Goal: Task Accomplishment & Management: Use online tool/utility

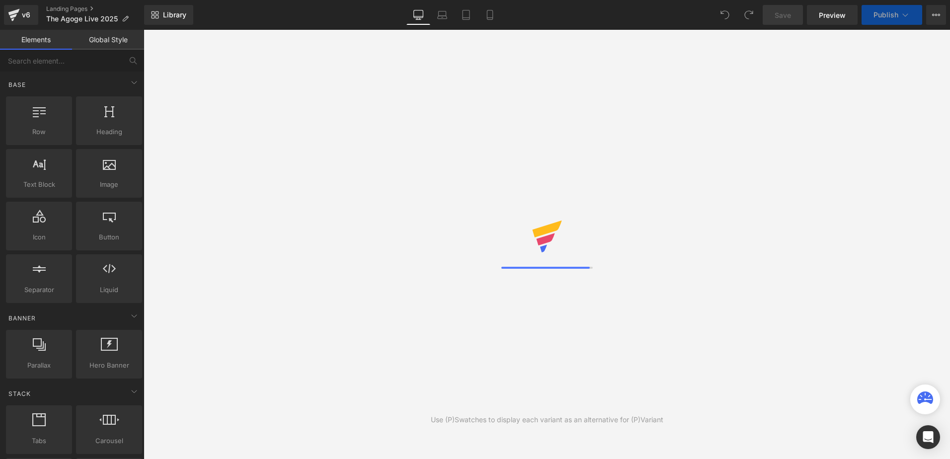
click at [606, 14] on div "Library Desktop Desktop Laptop Tablet Mobile Save Preview Publish Scheduled Vie…" at bounding box center [547, 15] width 806 height 20
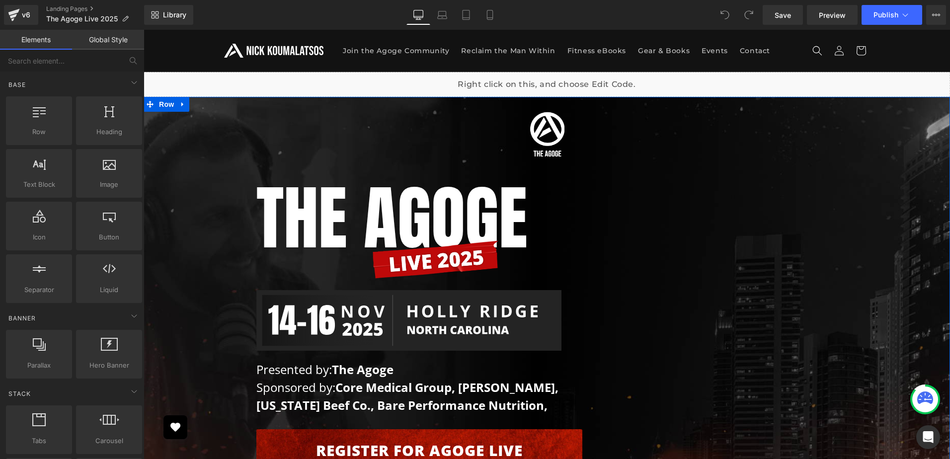
click at [220, 142] on div "Image Row The AGOGE Heading Image Image Presented by: The Agoge Sponsored by: C…" at bounding box center [547, 289] width 806 height 375
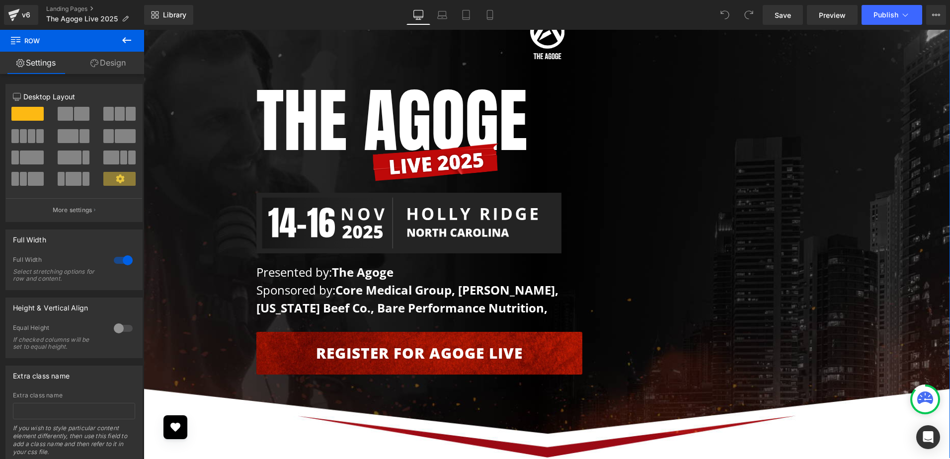
scroll to position [50, 0]
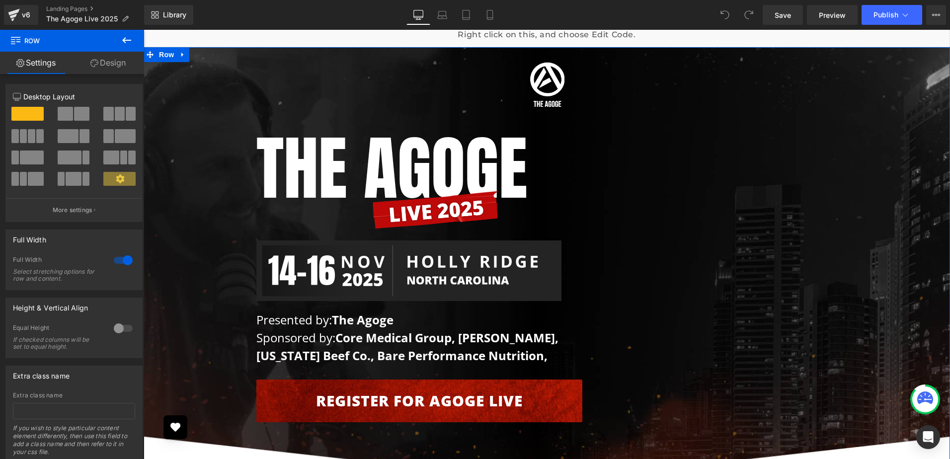
click at [107, 63] on link "Design" at bounding box center [108, 63] width 72 height 22
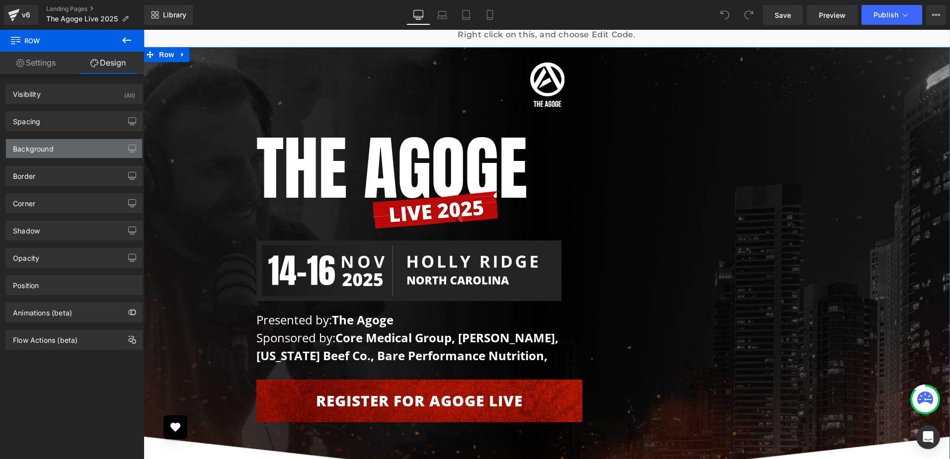
click at [73, 146] on div "Background" at bounding box center [74, 148] width 136 height 19
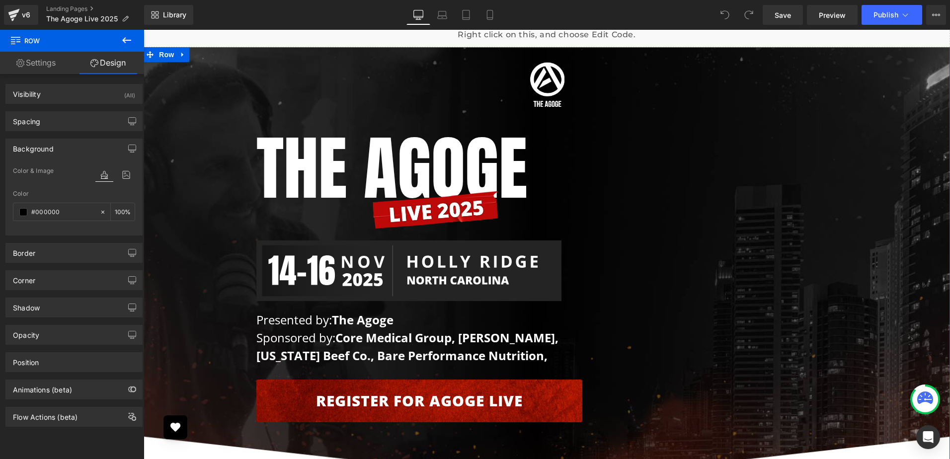
click at [40, 58] on link "Settings" at bounding box center [36, 63] width 72 height 22
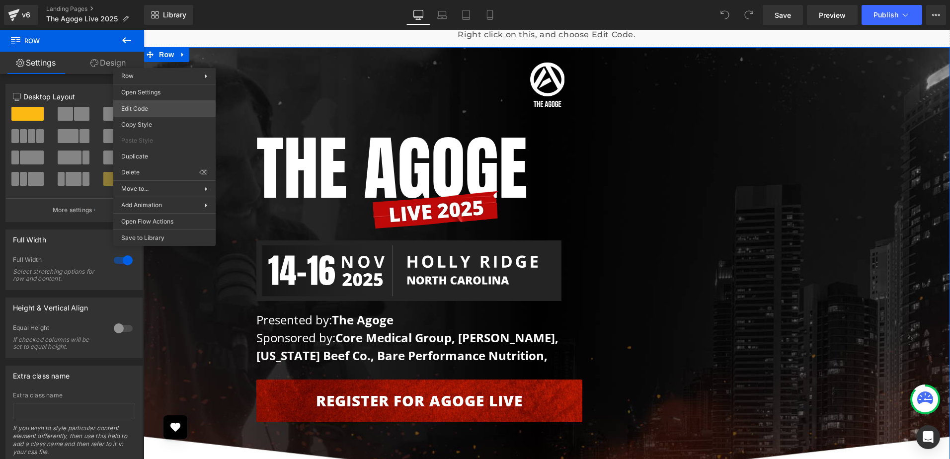
click at [170, 105] on body "You are previewing how the will restyle your page. You can not edit Elements in…" at bounding box center [475, 229] width 950 height 459
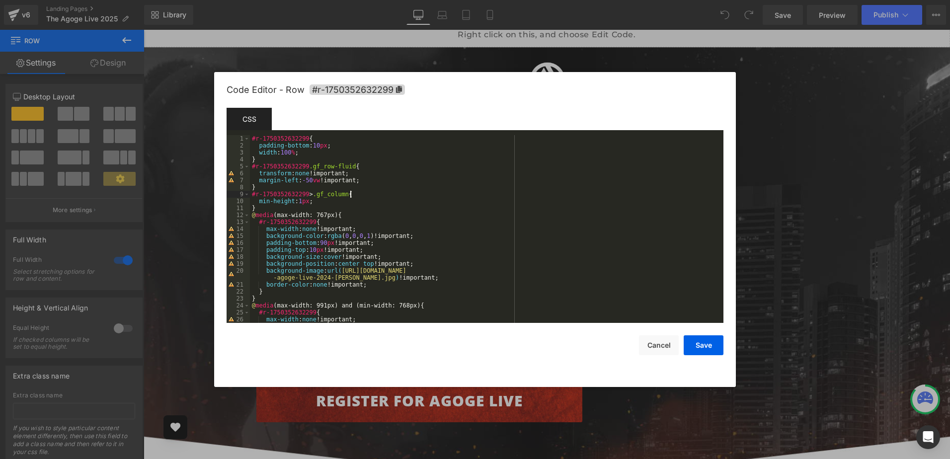
click at [501, 195] on div "#r-1750352632299 { padding-bottom : 10 px ; width : 100 % ; } #r-1750352632299 …" at bounding box center [484, 236] width 469 height 202
click at [644, 343] on button "Cancel" at bounding box center [659, 345] width 40 height 20
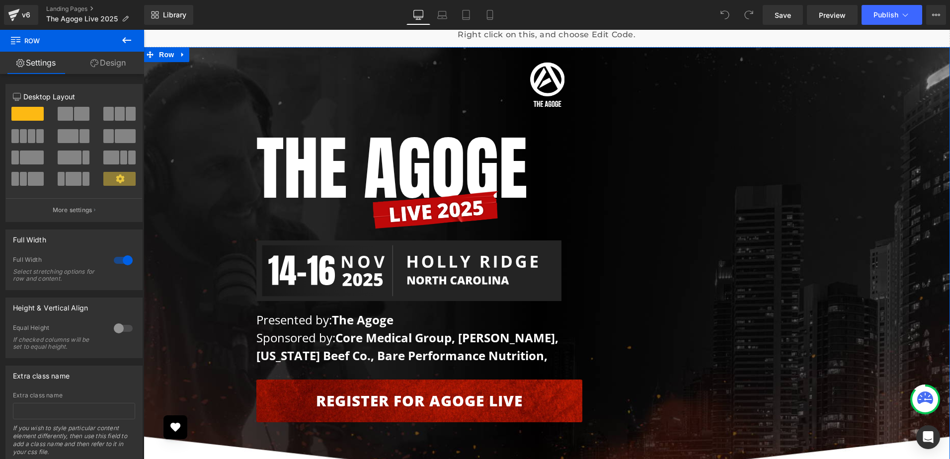
click at [188, 145] on div "Image Row The AGOGE Heading Image Image Presented by: The Agoge Sponsored by: C…" at bounding box center [547, 239] width 806 height 375
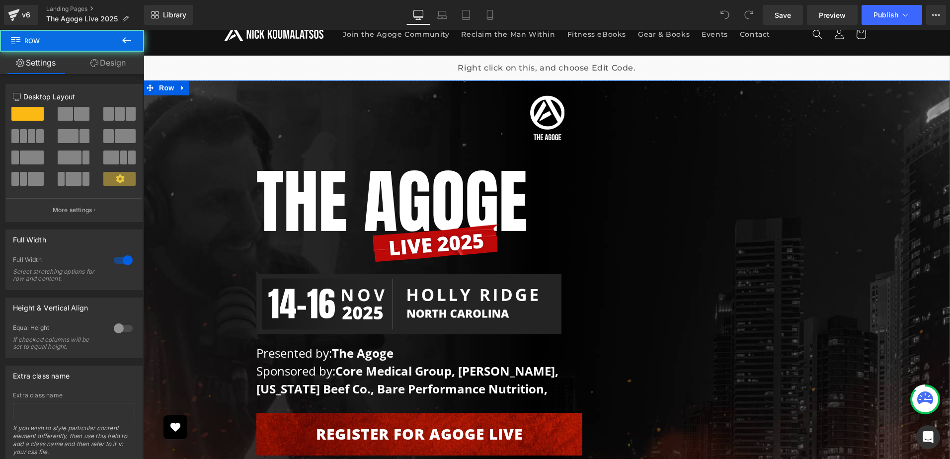
scroll to position [0, 0]
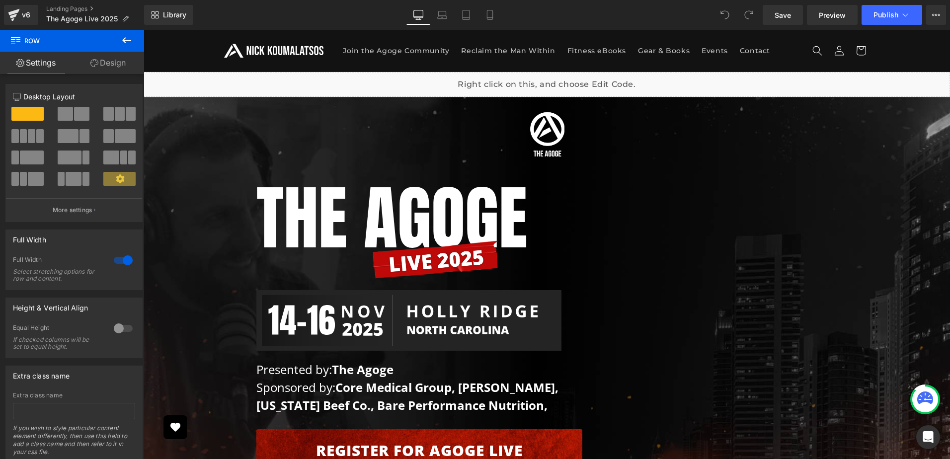
click at [123, 39] on icon at bounding box center [127, 40] width 12 height 12
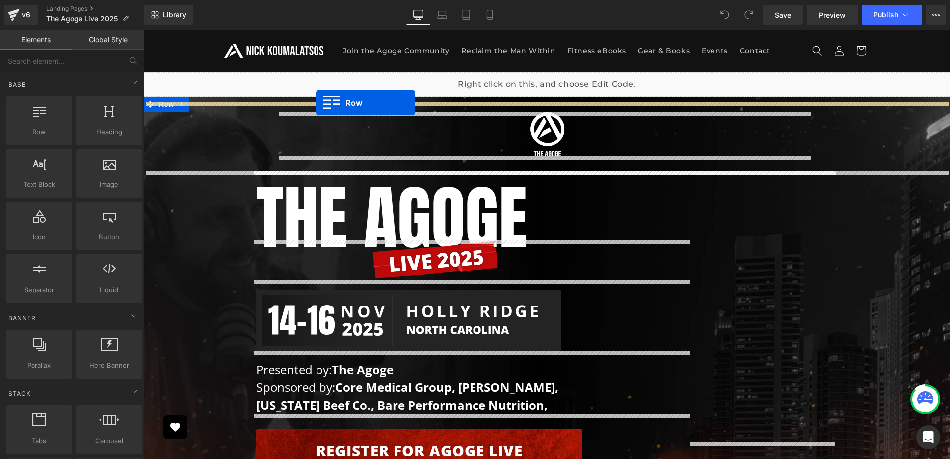
drag, startPoint x: 182, startPoint y: 149, endPoint x: 316, endPoint y: 103, distance: 141.2
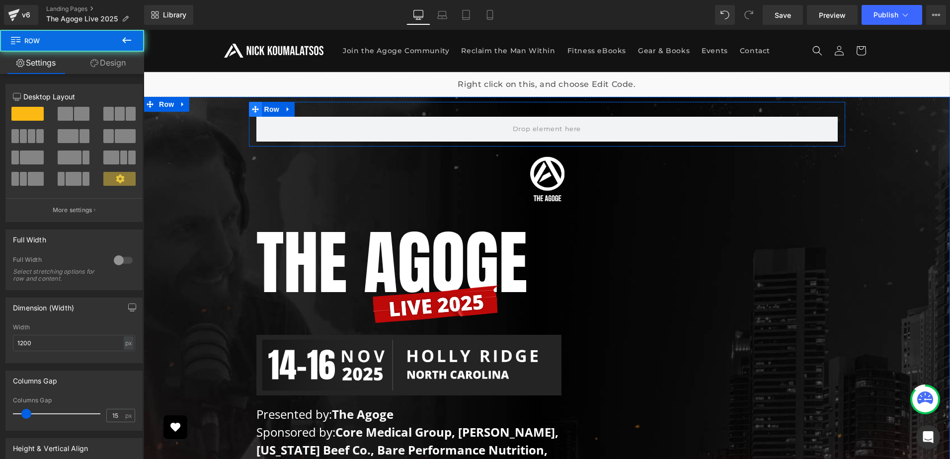
click at [254, 107] on icon at bounding box center [255, 109] width 7 height 7
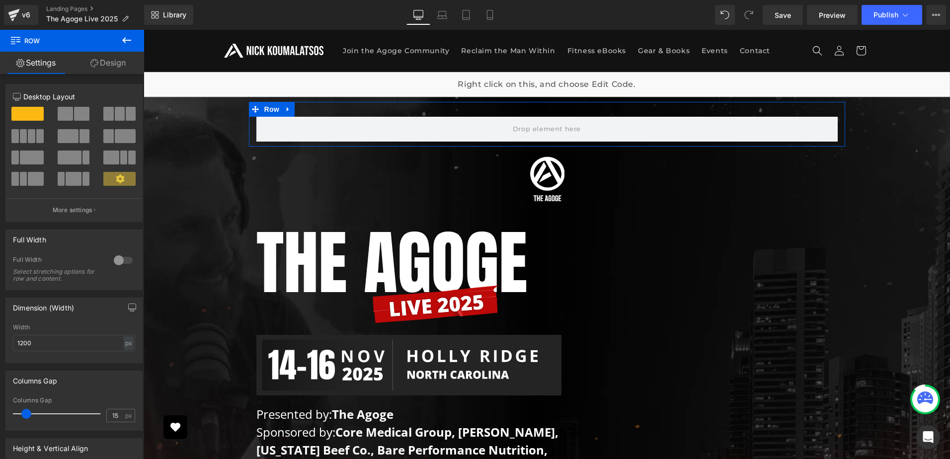
click at [120, 260] on div at bounding box center [123, 260] width 24 height 16
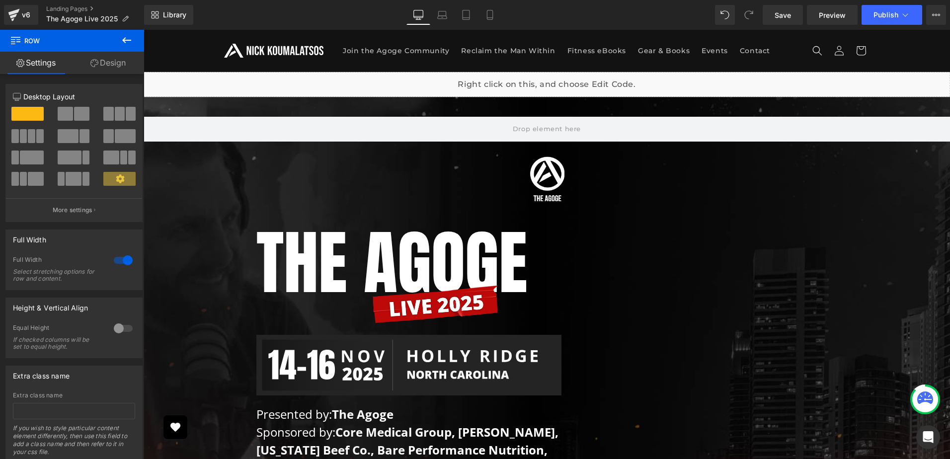
click at [124, 40] on icon at bounding box center [126, 40] width 9 height 6
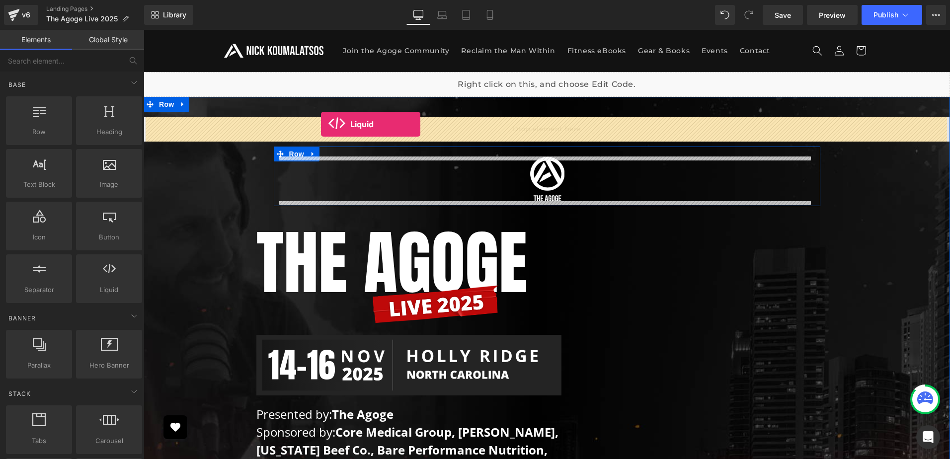
drag, startPoint x: 253, startPoint y: 315, endPoint x: 321, endPoint y: 125, distance: 202.5
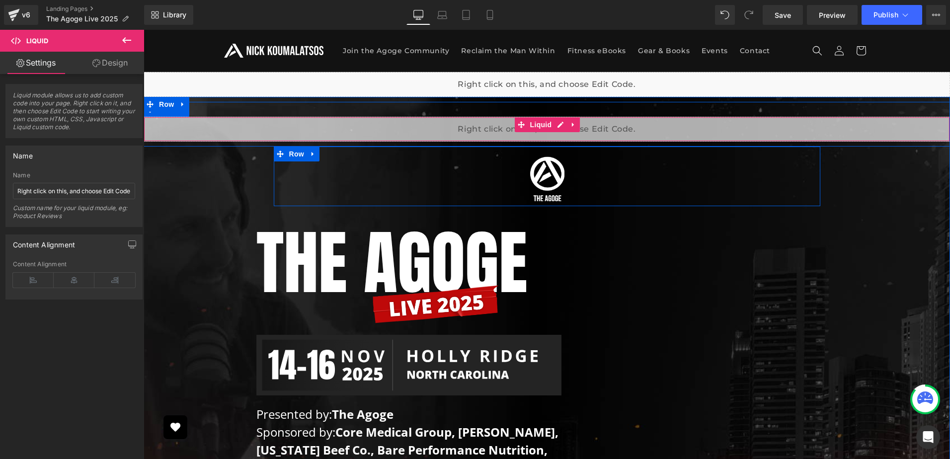
click at [551, 125] on div "Liquid" at bounding box center [547, 129] width 806 height 25
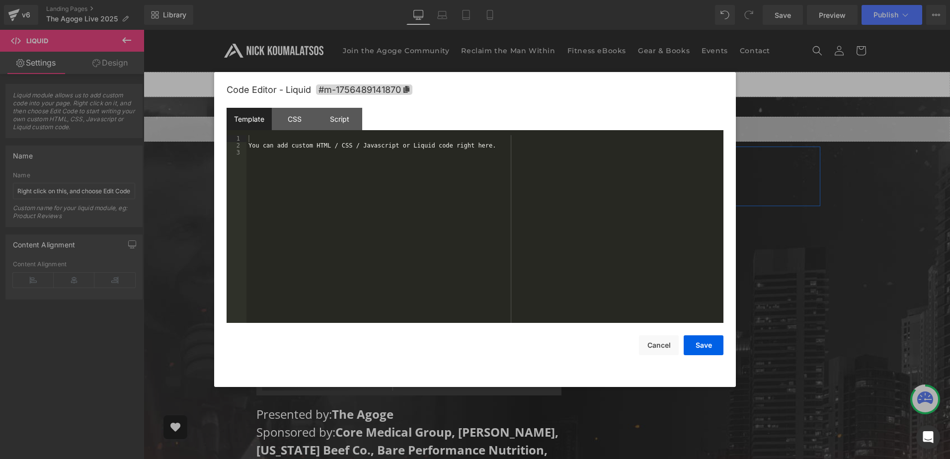
click at [475, 166] on div "You can add custom HTML / CSS / Javascript or Liquid code right here." at bounding box center [484, 236] width 477 height 202
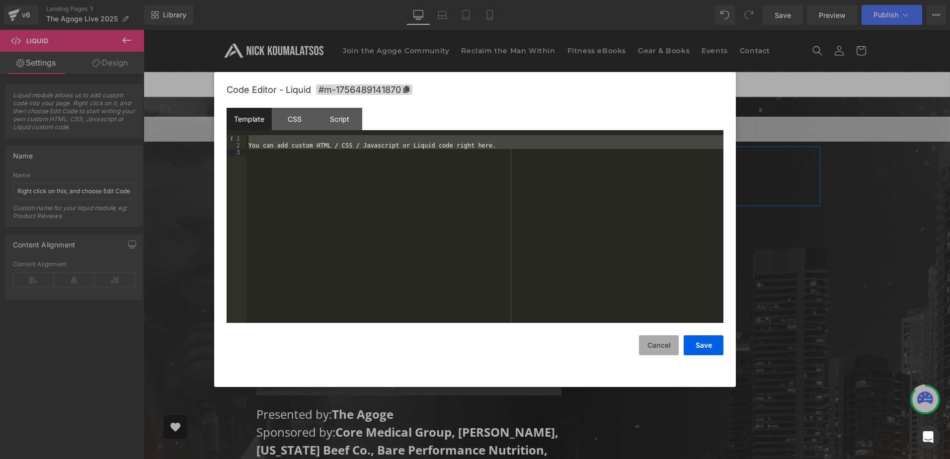
drag, startPoint x: 659, startPoint y: 344, endPoint x: 652, endPoint y: 340, distance: 7.6
click at [658, 344] on button "Cancel" at bounding box center [659, 345] width 40 height 20
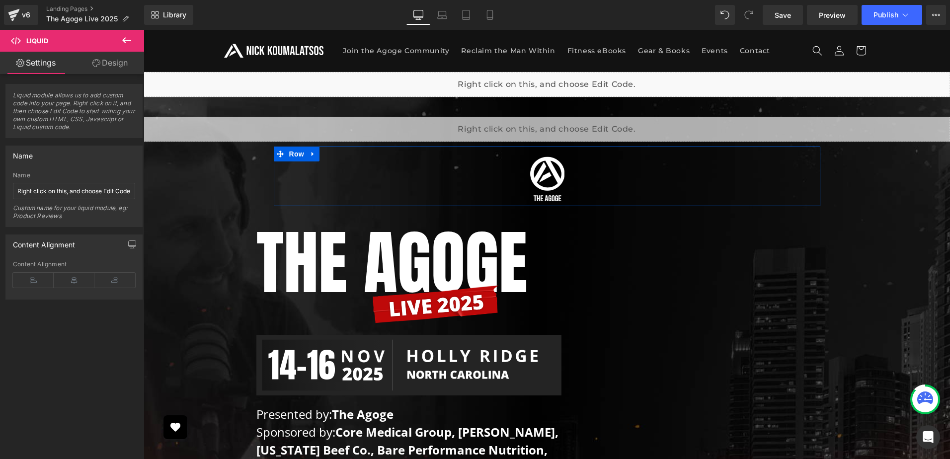
click at [125, 41] on icon at bounding box center [126, 40] width 9 height 6
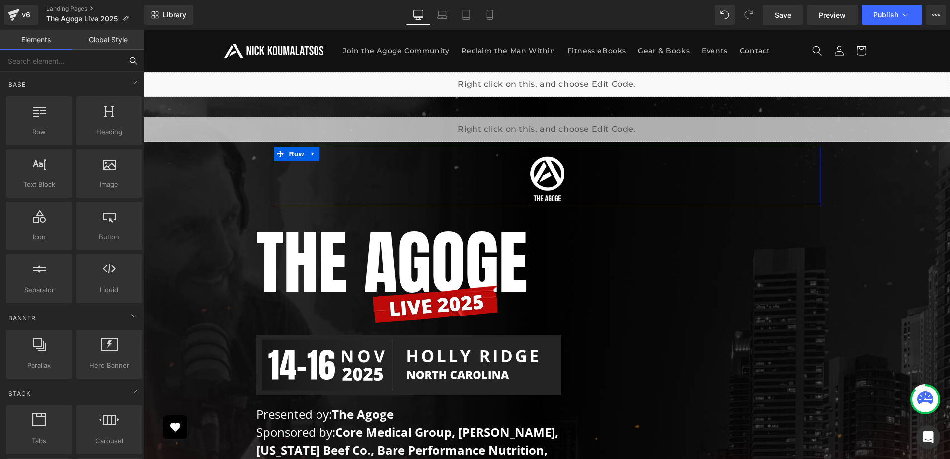
click at [84, 65] on input "text" at bounding box center [61, 61] width 122 height 22
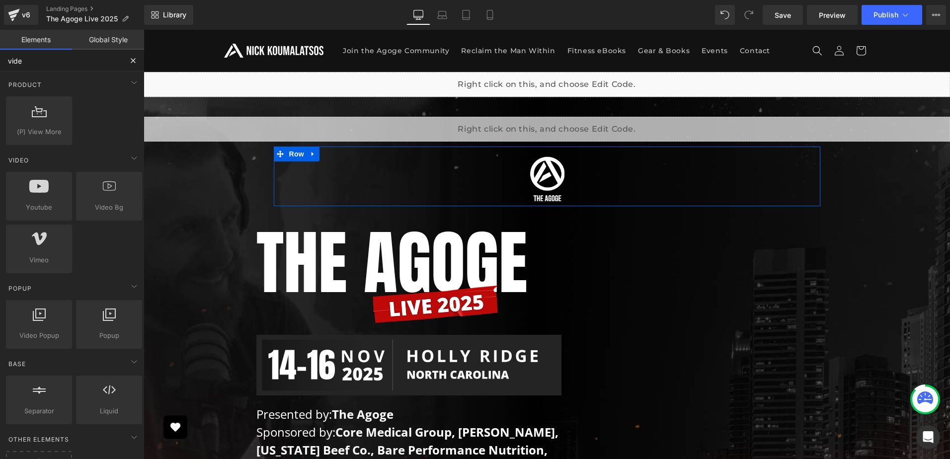
type input "video"
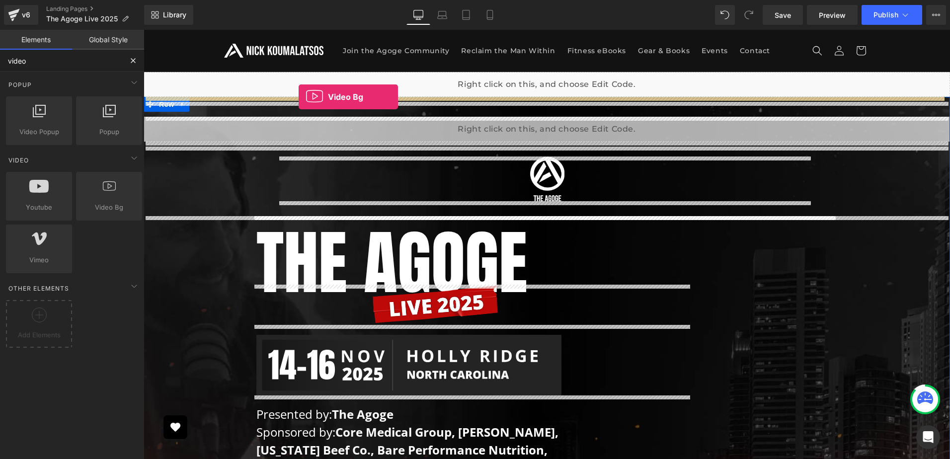
drag, startPoint x: 236, startPoint y: 225, endPoint x: 299, endPoint y: 97, distance: 142.2
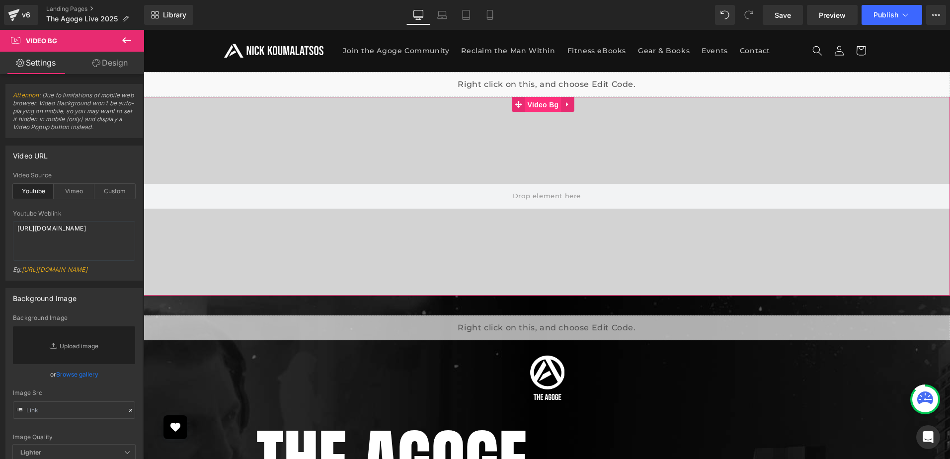
click at [551, 110] on span "Video Bg" at bounding box center [543, 104] width 36 height 15
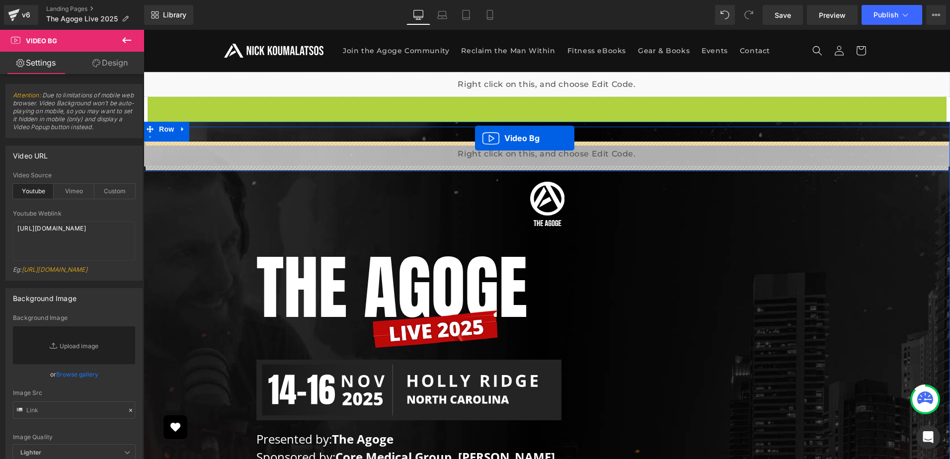
drag, startPoint x: 539, startPoint y: 215, endPoint x: 475, endPoint y: 138, distance: 100.2
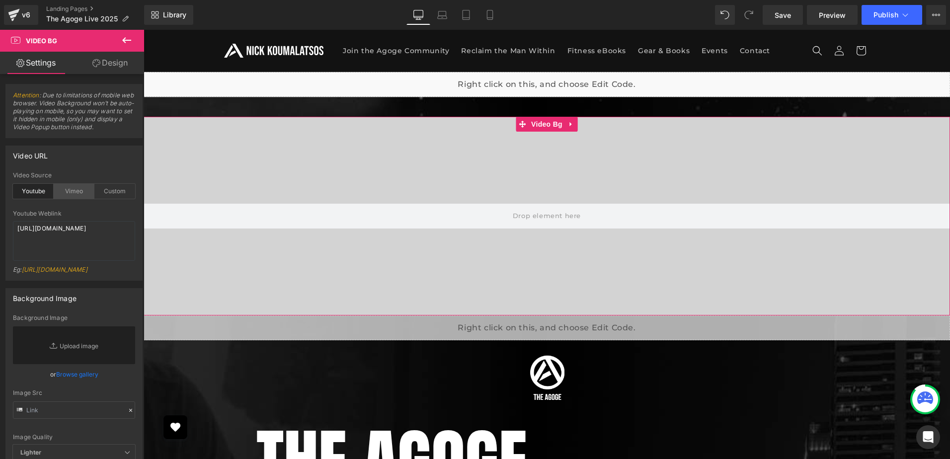
click at [67, 192] on div "Vimeo" at bounding box center [74, 191] width 41 height 15
click at [83, 228] on textarea "[URL][DOMAIN_NAME]" at bounding box center [74, 241] width 122 height 40
click at [88, 227] on textarea "[URL][DOMAIN_NAME]" at bounding box center [74, 241] width 122 height 40
click at [90, 228] on textarea "[URL][DOMAIN_NAME]" at bounding box center [74, 241] width 122 height 40
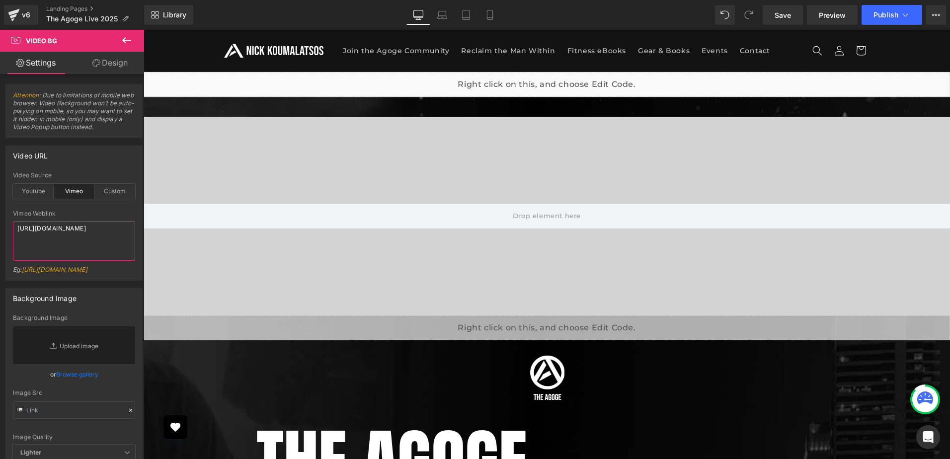
click at [90, 228] on textarea "[URL][DOMAIN_NAME]" at bounding box center [74, 241] width 122 height 40
paste textarea "1114271433"
click at [63, 210] on div "Vimeo Weblink" at bounding box center [74, 213] width 122 height 7
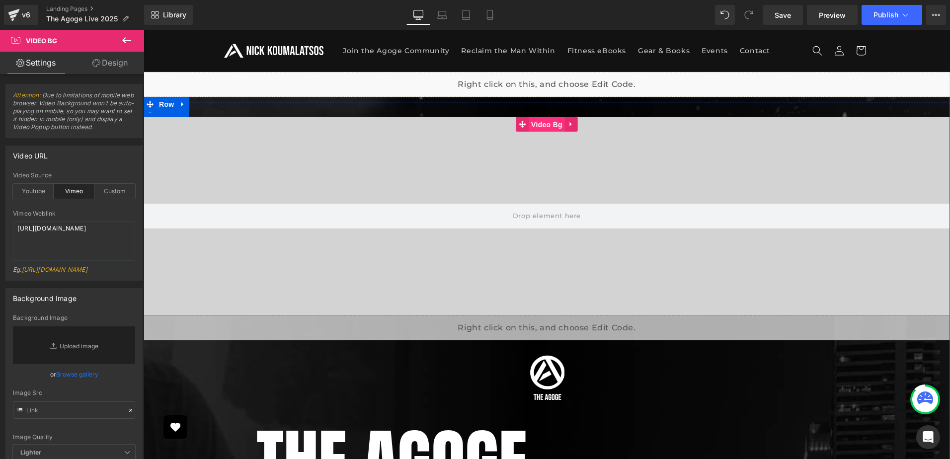
click at [537, 129] on span "Video Bg" at bounding box center [547, 124] width 36 height 15
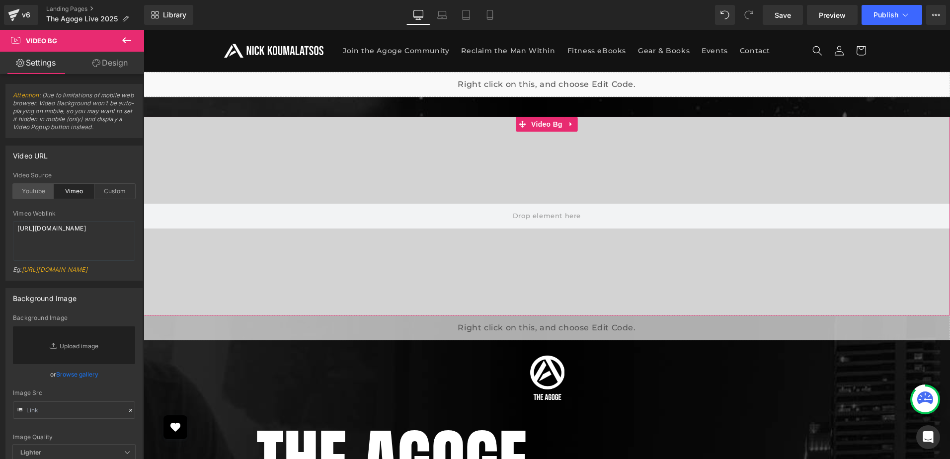
drag, startPoint x: 35, startPoint y: 194, endPoint x: 48, endPoint y: 201, distance: 14.9
click at [35, 193] on div "Youtube" at bounding box center [33, 191] width 41 height 15
click at [76, 192] on div "Vimeo" at bounding box center [74, 191] width 41 height 15
click at [103, 231] on textarea "[URL][DOMAIN_NAME]" at bounding box center [74, 241] width 122 height 40
paste textarea "/c99b145144"
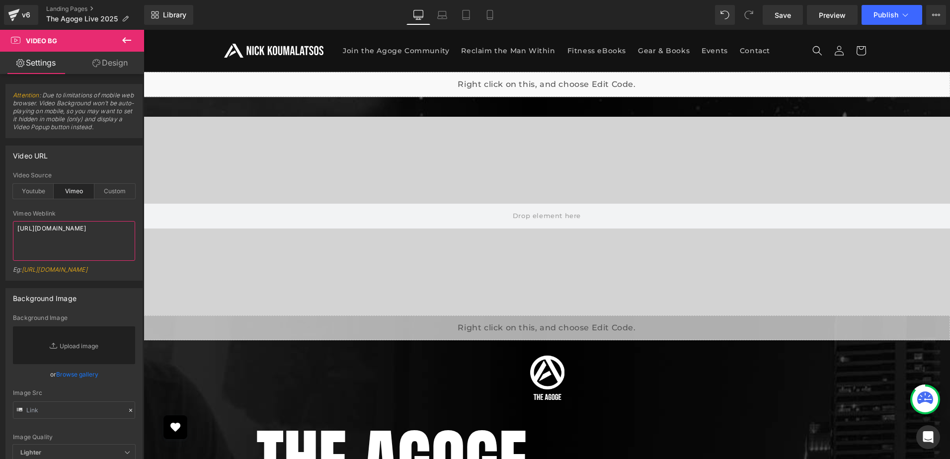
type textarea "[URL][DOMAIN_NAME]"
click at [107, 213] on div "Vimeo Weblink" at bounding box center [74, 213] width 122 height 7
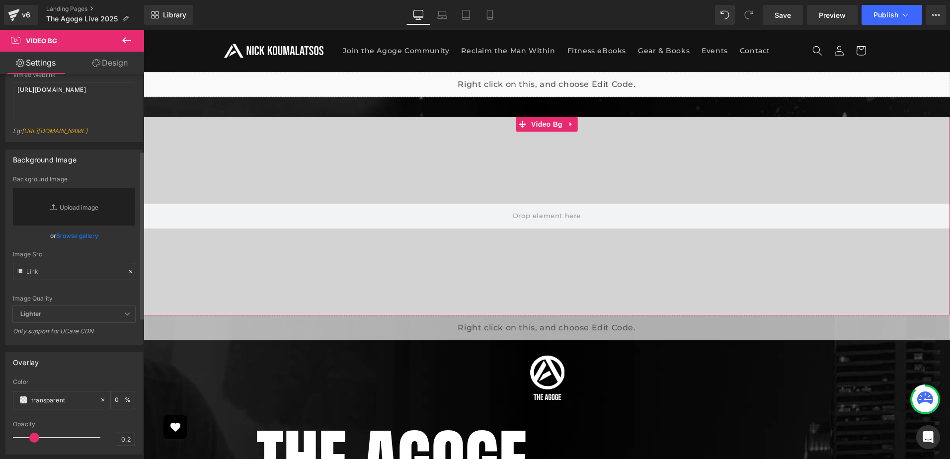
scroll to position [199, 0]
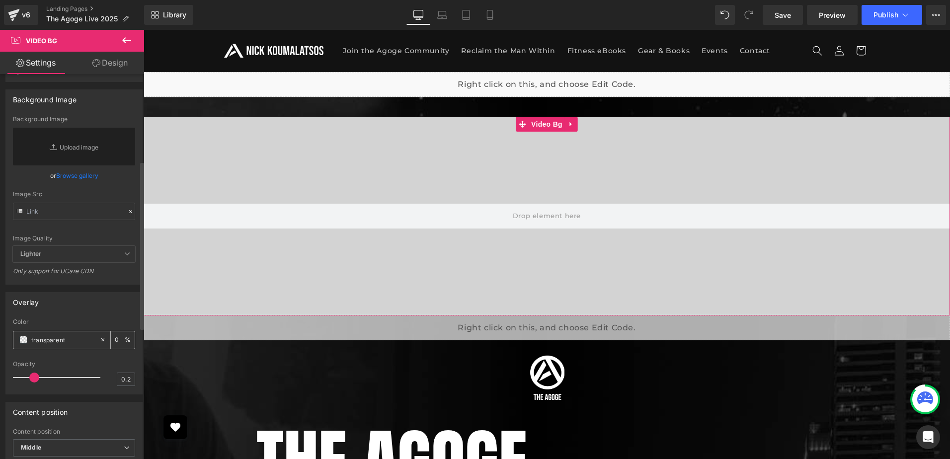
click at [25, 343] on span at bounding box center [23, 340] width 8 height 8
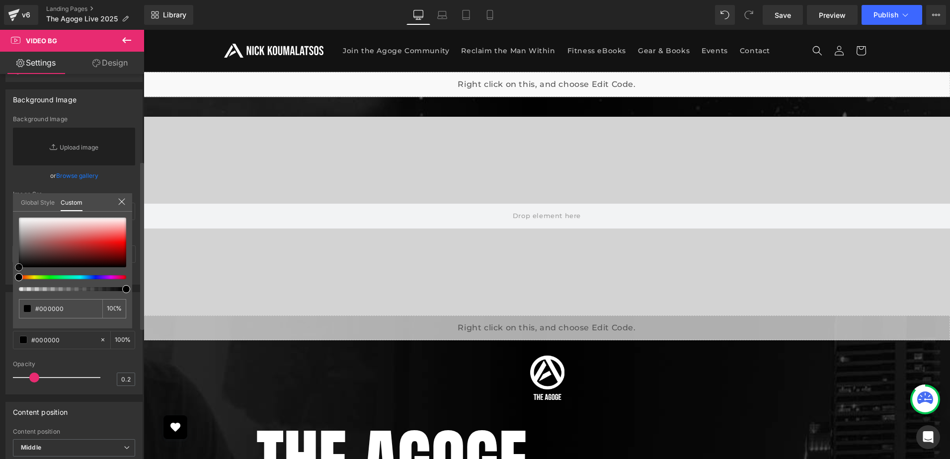
drag, startPoint x: 79, startPoint y: 241, endPoint x: 0, endPoint y: 279, distance: 87.1
click at [0, 285] on div "Overlay transparent Color transparent 0 % 0.2 Opacity 0.2 Global Style Custom S…" at bounding box center [74, 340] width 149 height 110
click at [110, 308] on input "0" at bounding box center [111, 308] width 9 height 7
type input "100"
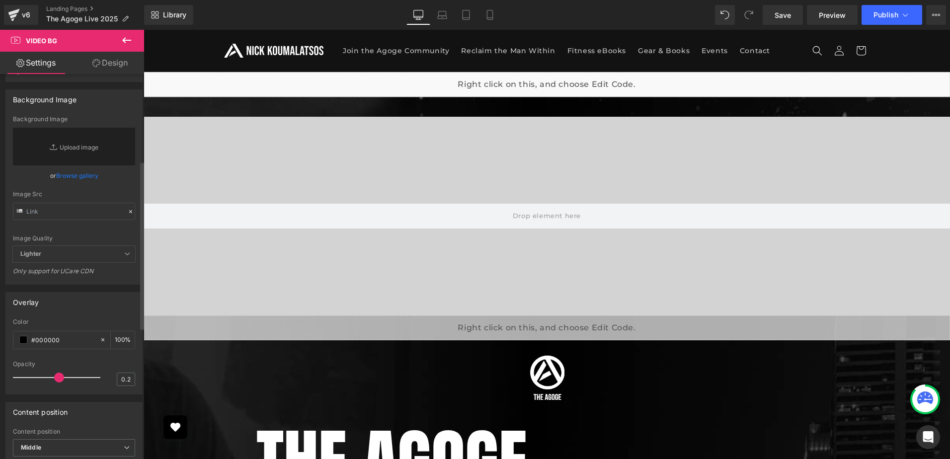
drag, startPoint x: 35, startPoint y: 376, endPoint x: 56, endPoint y: 371, distance: 21.4
click at [56, 371] on div at bounding box center [59, 378] width 82 height 20
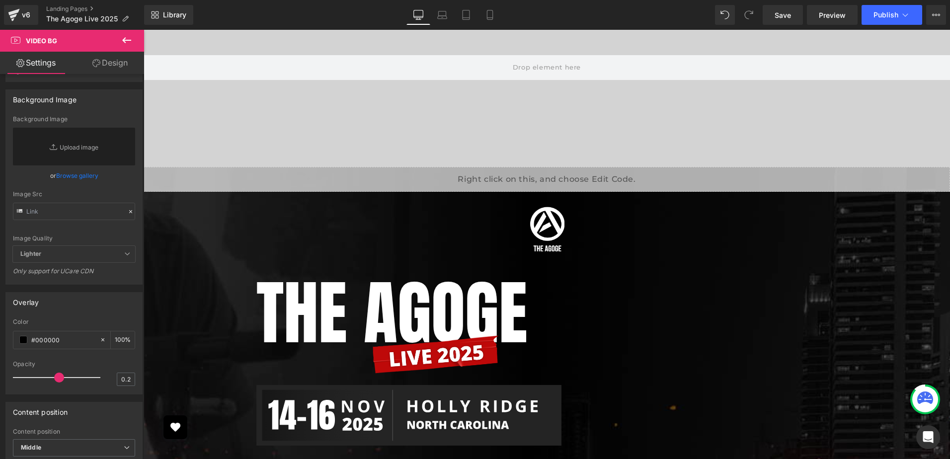
scroll to position [149, 0]
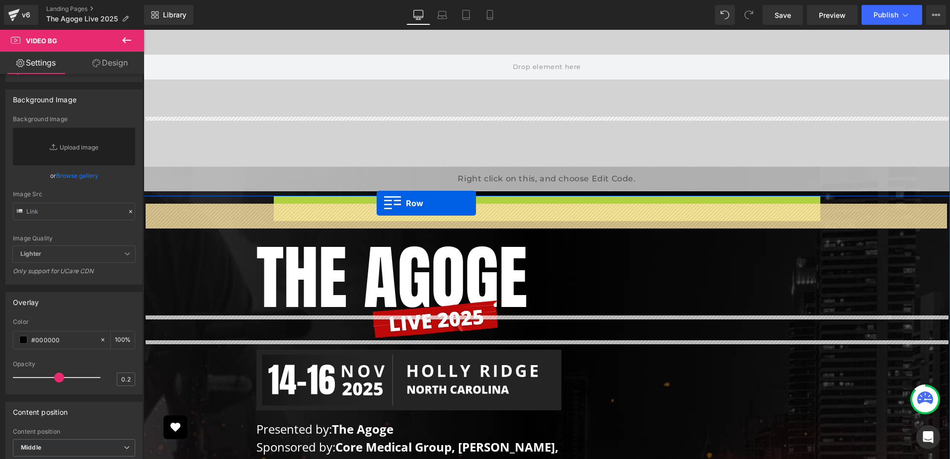
scroll to position [0, 0]
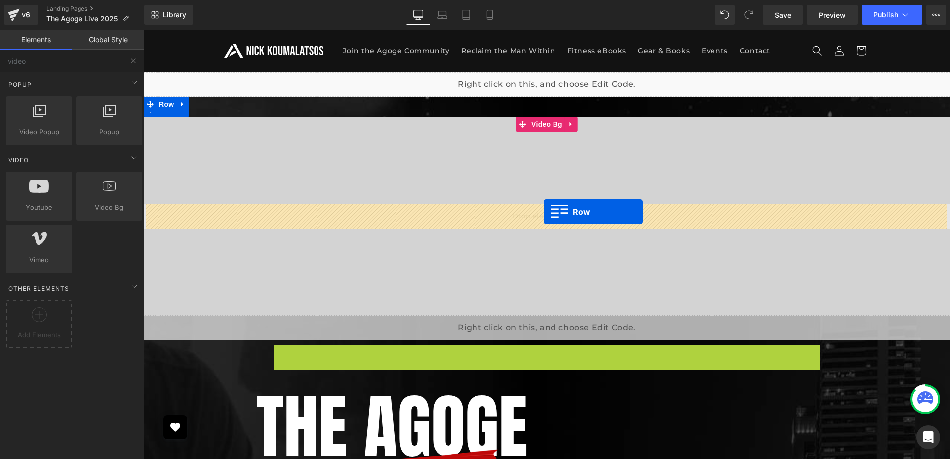
click at [543, 212] on span at bounding box center [546, 216] width 75 height 16
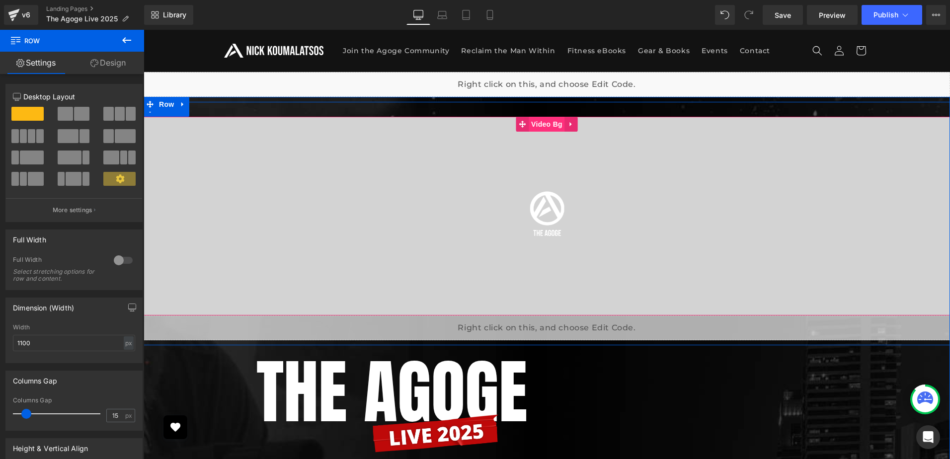
click at [546, 127] on span "Video Bg" at bounding box center [547, 124] width 36 height 15
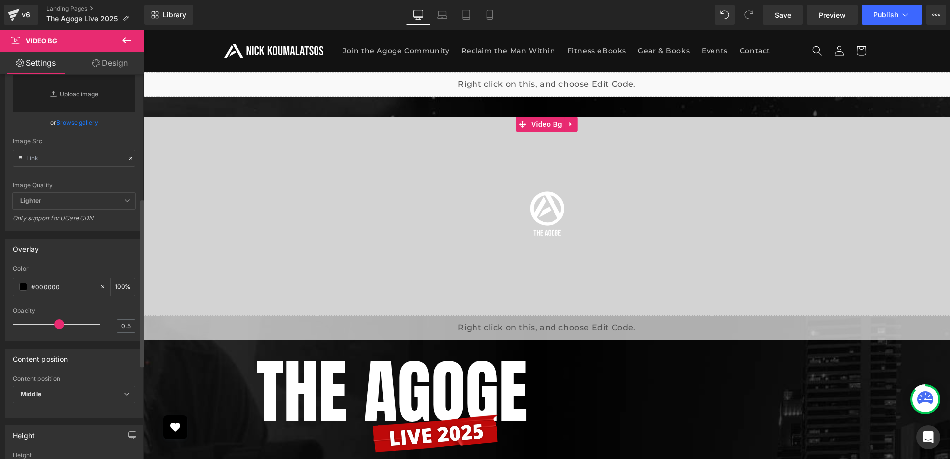
scroll to position [298, 0]
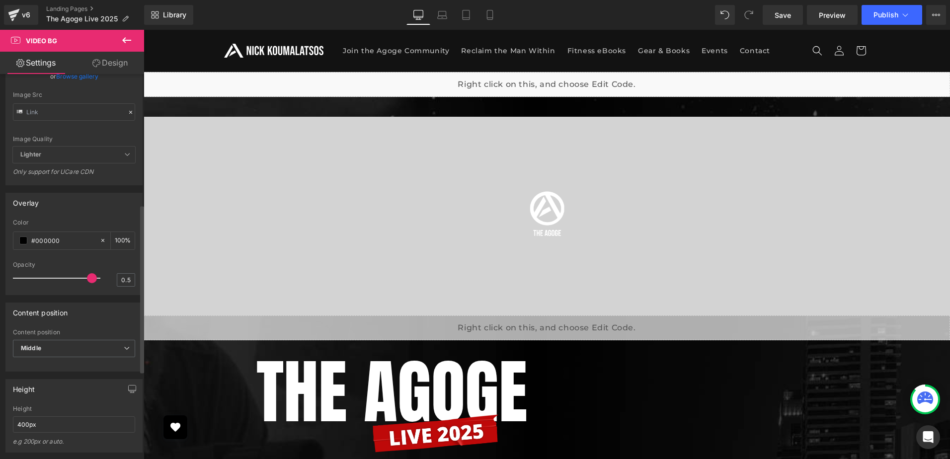
drag, startPoint x: 57, startPoint y: 277, endPoint x: 86, endPoint y: 277, distance: 28.8
click at [87, 277] on span at bounding box center [92, 278] width 10 height 10
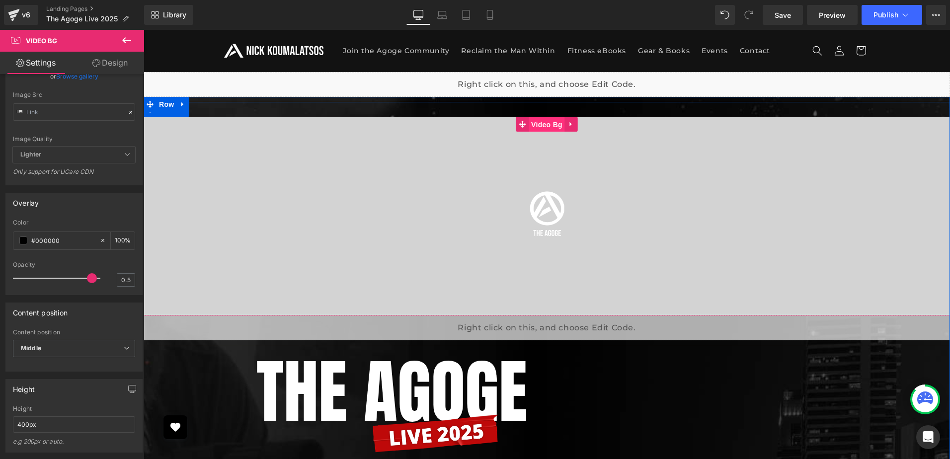
click at [551, 126] on span "Video Bg" at bounding box center [547, 124] width 36 height 15
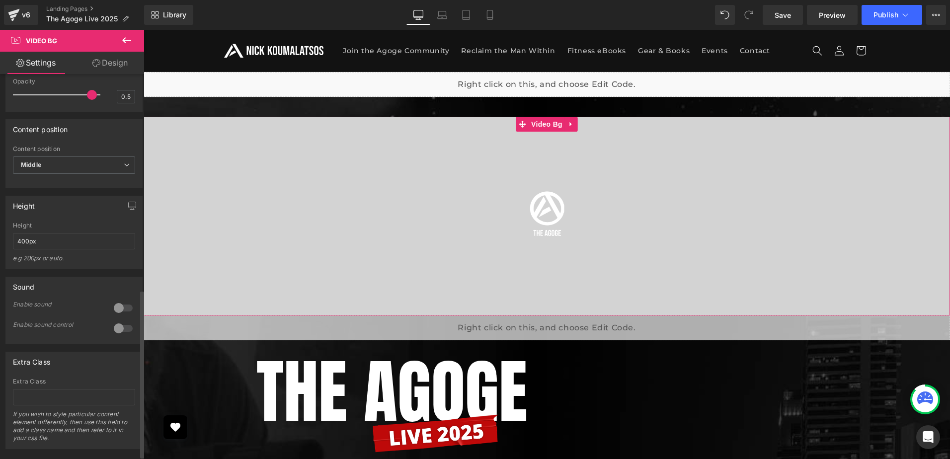
scroll to position [499, 0]
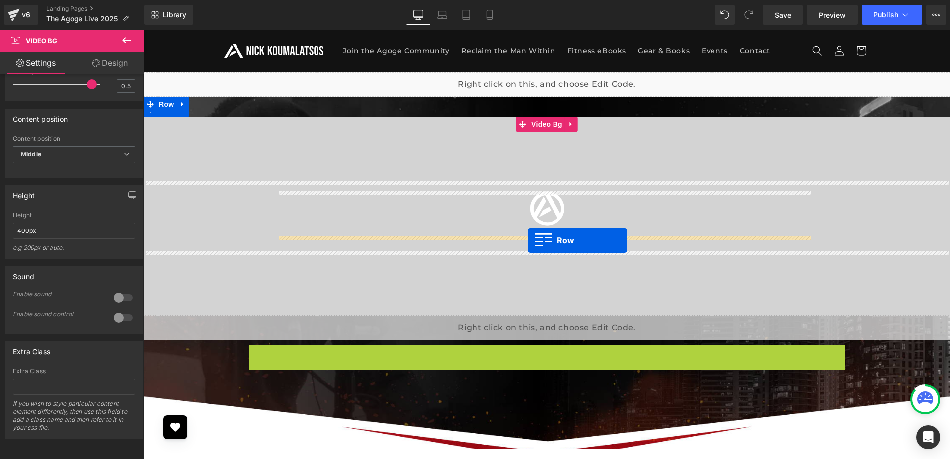
drag, startPoint x: 274, startPoint y: 351, endPoint x: 528, endPoint y: 240, distance: 276.5
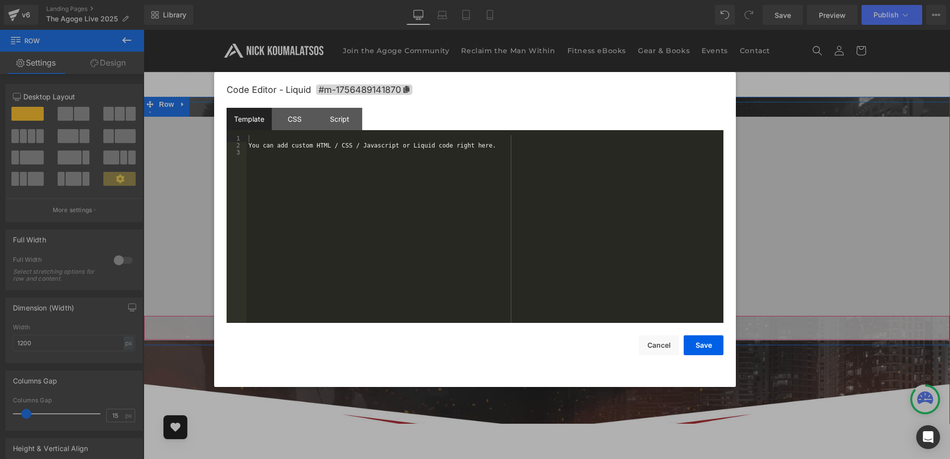
click at [553, 326] on div "Liquid" at bounding box center [547, 327] width 806 height 25
drag, startPoint x: 485, startPoint y: 215, endPoint x: 489, endPoint y: 226, distance: 11.0
click at [485, 215] on div "You can add custom HTML / CSS / Javascript or Liquid code right here." at bounding box center [484, 236] width 477 height 202
click at [651, 338] on button "Cancel" at bounding box center [659, 345] width 40 height 20
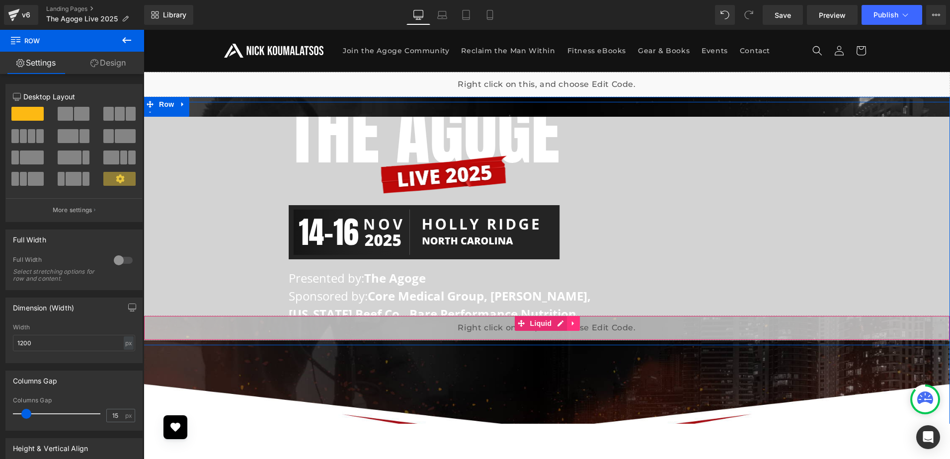
click at [570, 323] on icon at bounding box center [573, 323] width 7 height 7
click at [577, 323] on icon at bounding box center [579, 323] width 7 height 7
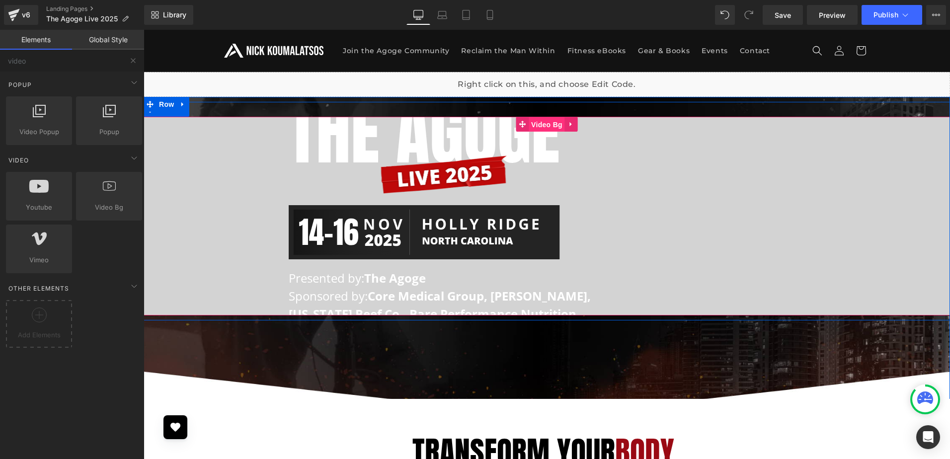
click at [539, 126] on span "Video Bg" at bounding box center [547, 124] width 36 height 15
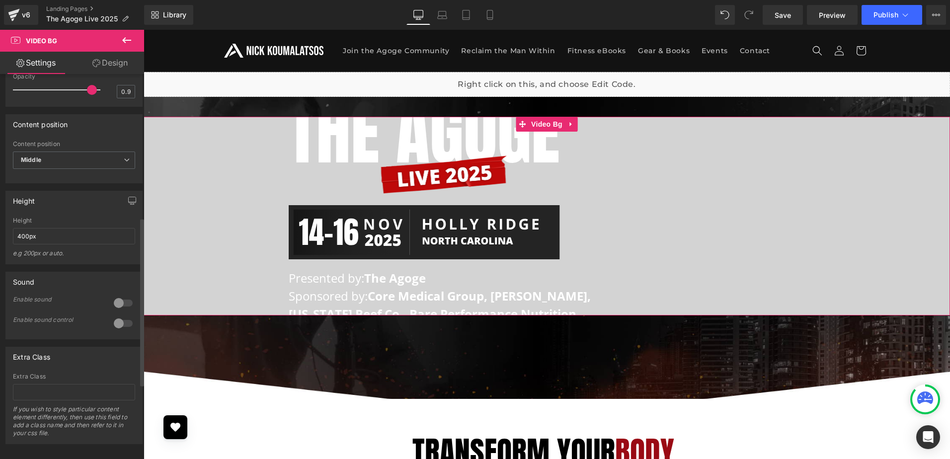
scroll to position [497, 0]
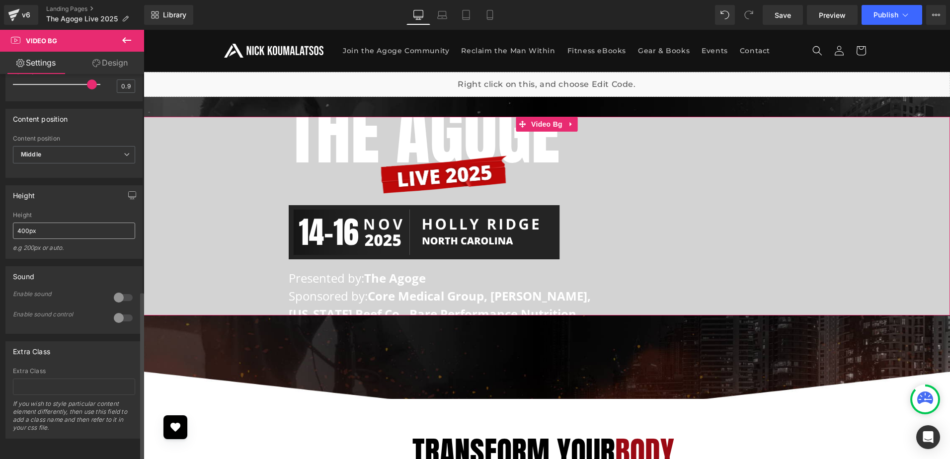
click at [88, 226] on input "400px" at bounding box center [74, 231] width 122 height 16
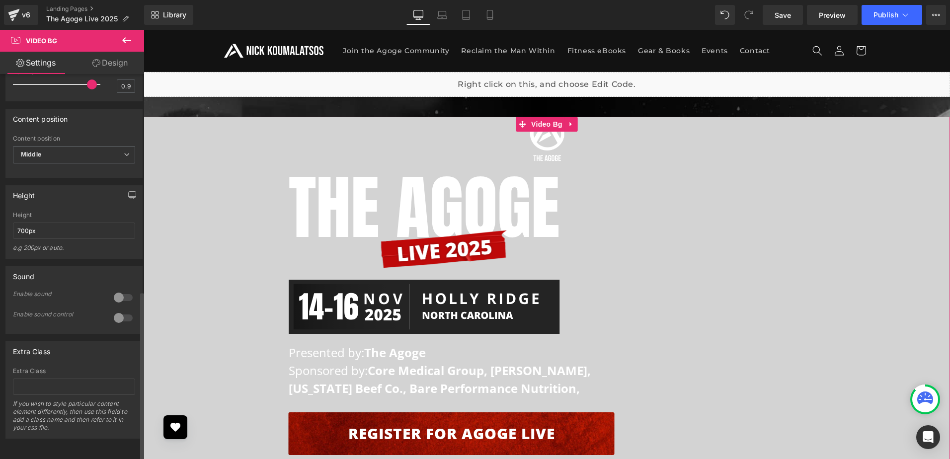
click at [76, 196] on div "Height" at bounding box center [74, 195] width 136 height 19
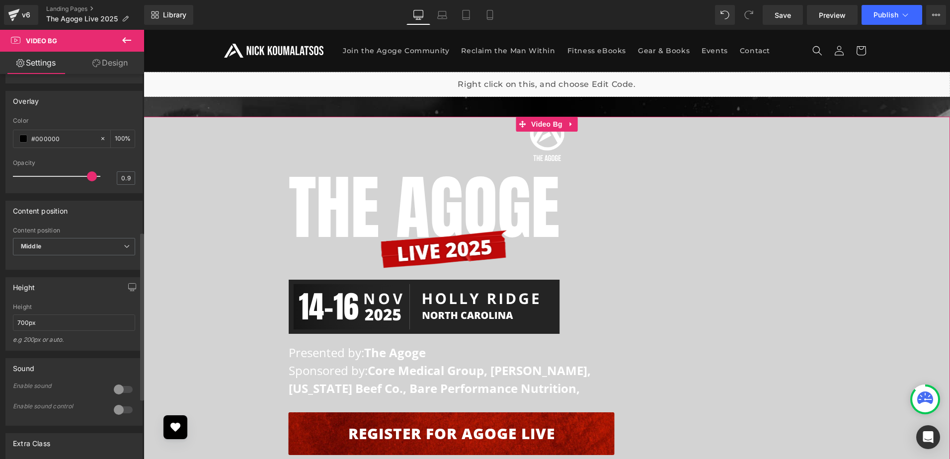
scroll to position [301, 0]
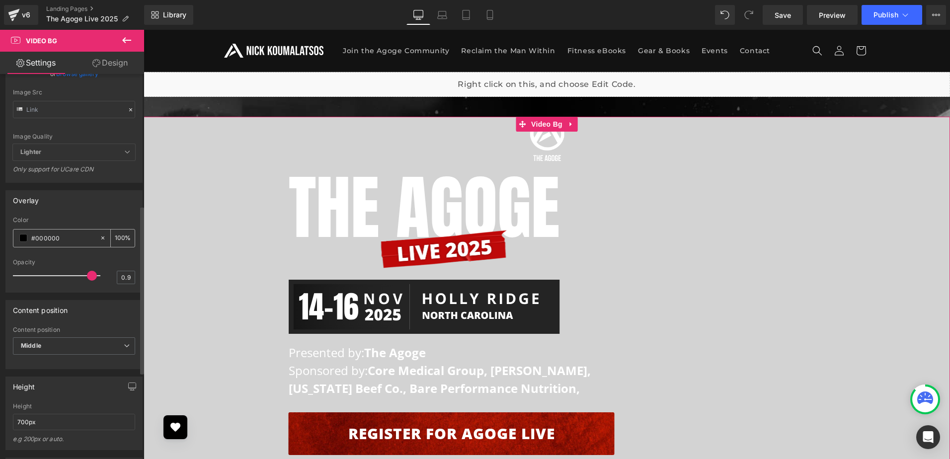
click at [23, 237] on span at bounding box center [23, 238] width 8 height 8
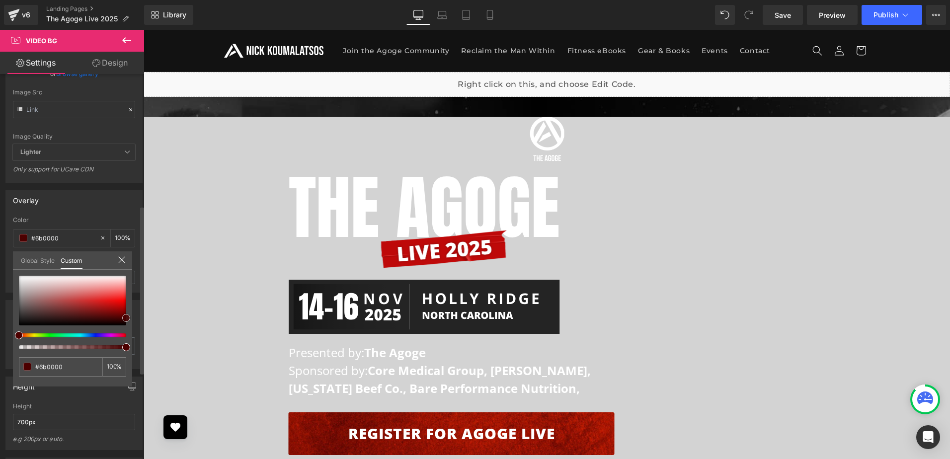
click at [134, 293] on div "Overlay rgba(0, 0, 0, 1) Color #000000 100 % 0.9 Opacity 0.9 Global Style Custo…" at bounding box center [74, 238] width 149 height 110
drag, startPoint x: -2, startPoint y: 332, endPoint x: -1, endPoint y: 352, distance: 19.4
click at [0, 352] on html "Video Bg You are previewing how the will restyle your page. You can not edit El…" at bounding box center [475, 229] width 950 height 459
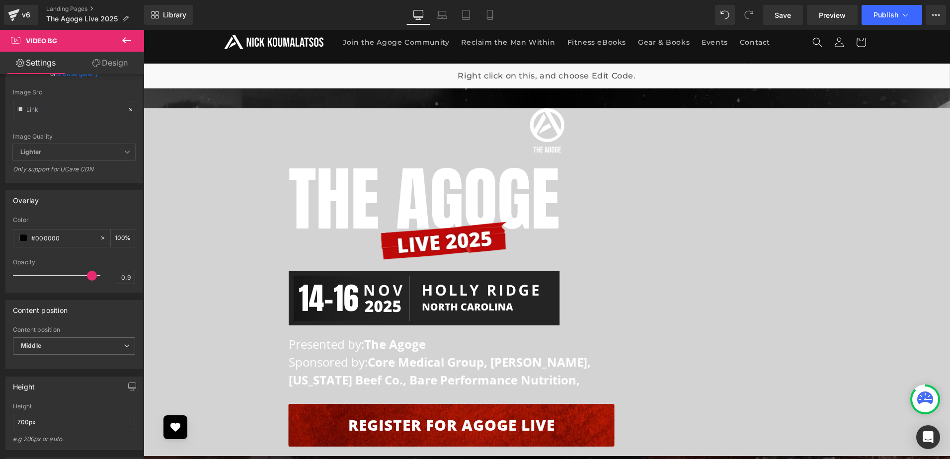
scroll to position [0, 0]
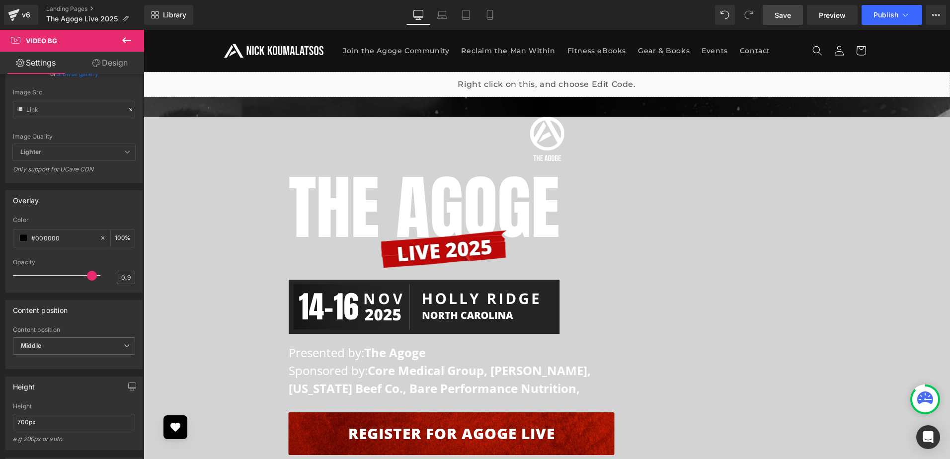
drag, startPoint x: 780, startPoint y: 7, endPoint x: 779, endPoint y: 21, distance: 13.9
click at [780, 7] on link "Save" at bounding box center [782, 15] width 40 height 20
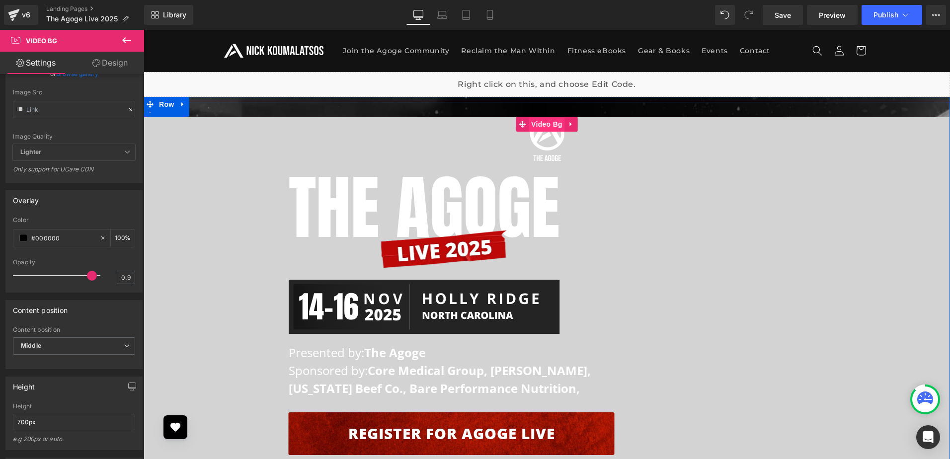
click at [530, 126] on span "Video Bg" at bounding box center [547, 124] width 36 height 15
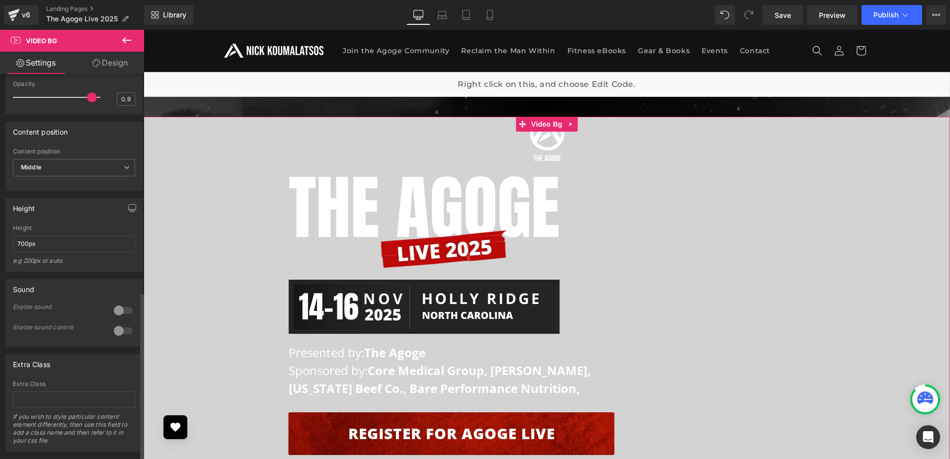
scroll to position [499, 0]
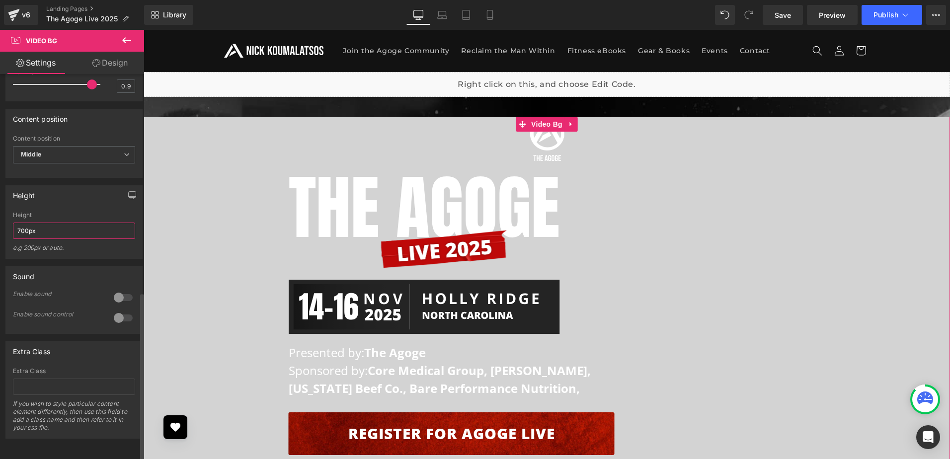
click at [16, 223] on input "700px" at bounding box center [74, 231] width 122 height 16
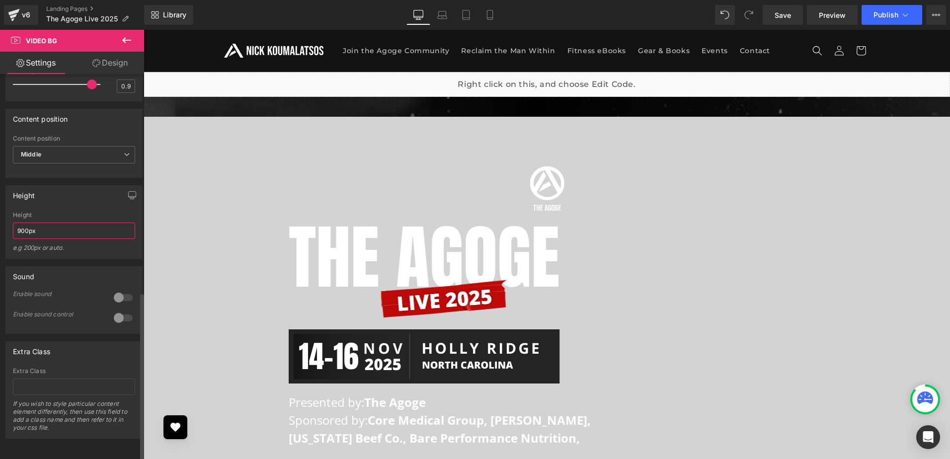
type input "900px"
click at [93, 197] on div "Height" at bounding box center [74, 195] width 136 height 19
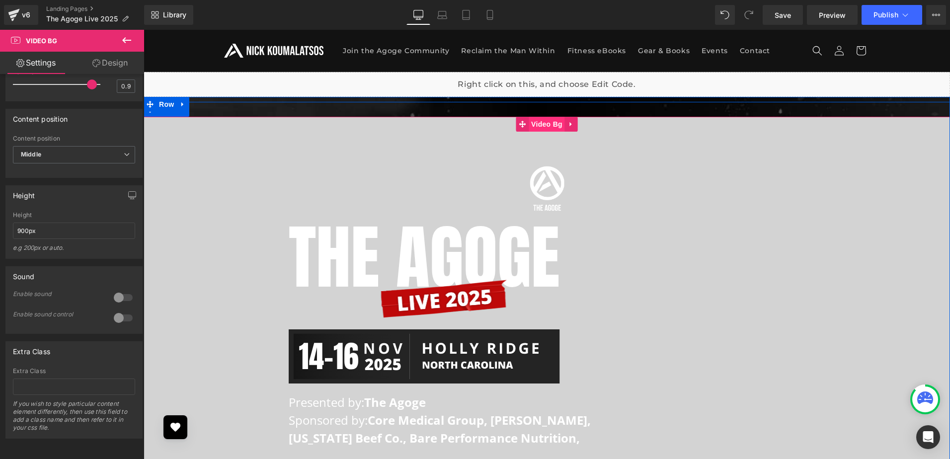
click at [537, 127] on span "Video Bg" at bounding box center [547, 124] width 36 height 15
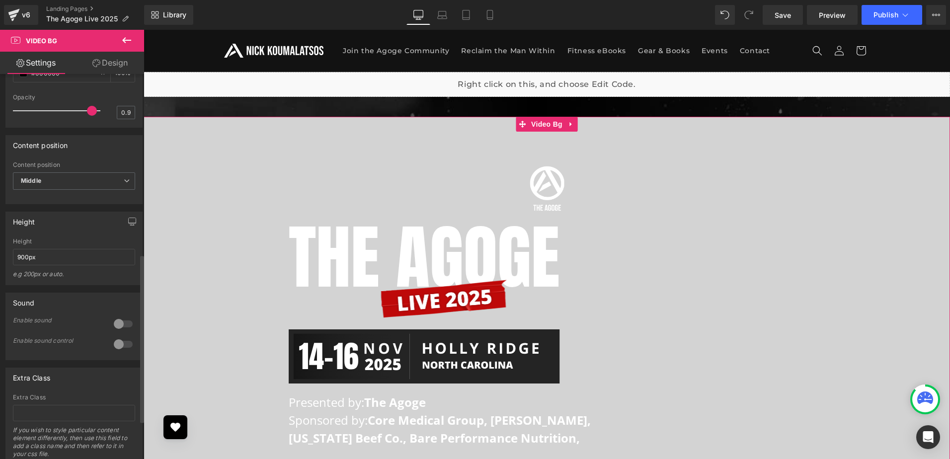
scroll to position [350, 0]
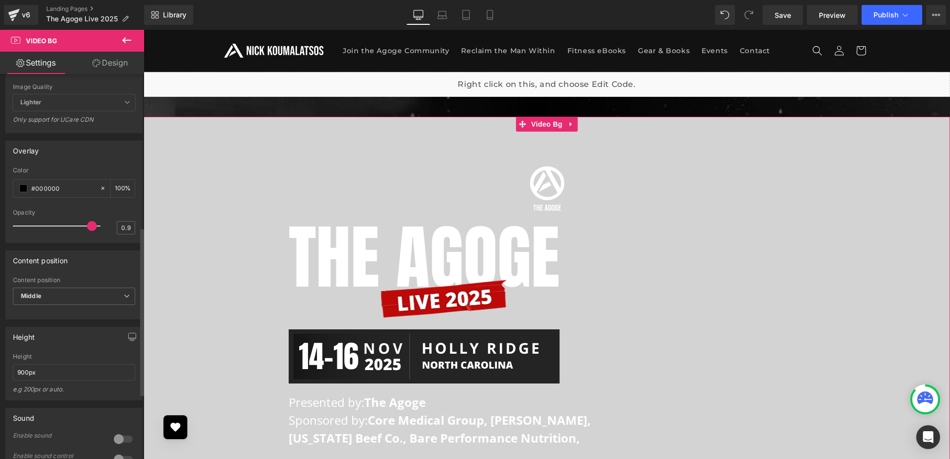
drag, startPoint x: 88, startPoint y: 226, endPoint x: 98, endPoint y: 206, distance: 22.7
click at [105, 224] on div "Opacity 0.9" at bounding box center [74, 225] width 122 height 33
drag, startPoint x: 97, startPoint y: 226, endPoint x: 20, endPoint y: 226, distance: 77.0
click at [20, 226] on span at bounding box center [18, 226] width 10 height 10
drag, startPoint x: 15, startPoint y: 226, endPoint x: 131, endPoint y: 223, distance: 115.3
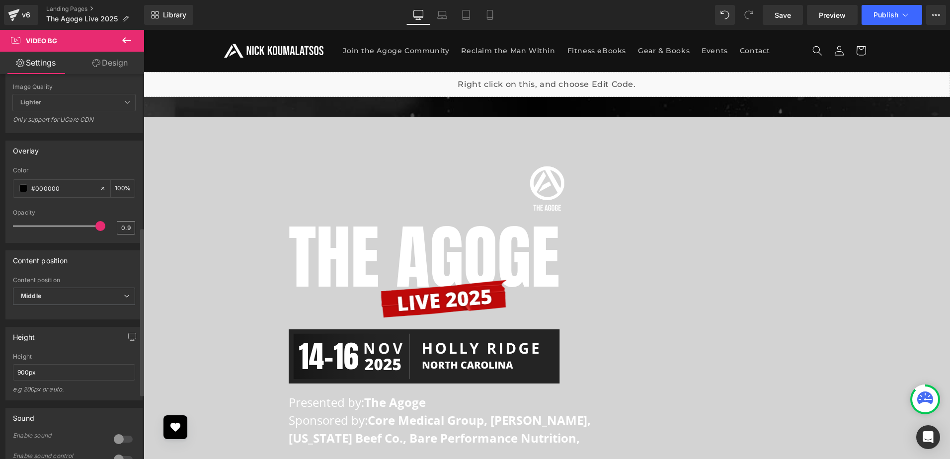
click at [131, 223] on div "Opacity 0.9" at bounding box center [74, 225] width 122 height 33
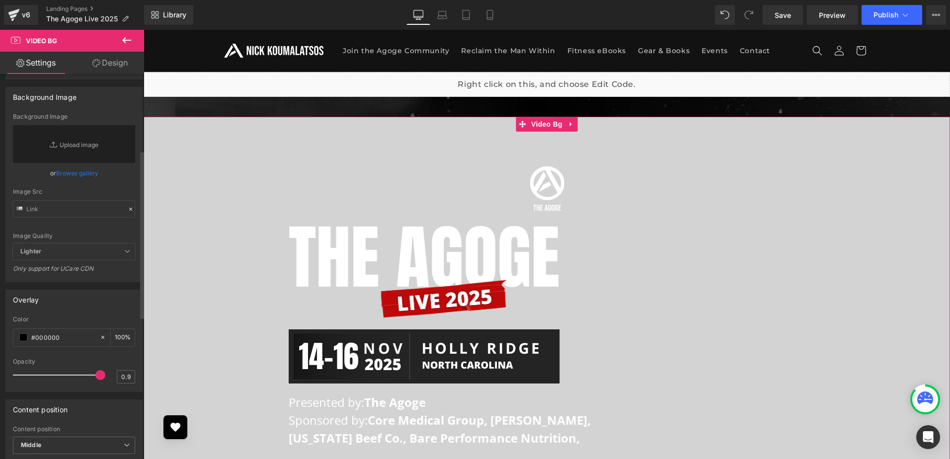
scroll to position [0, 0]
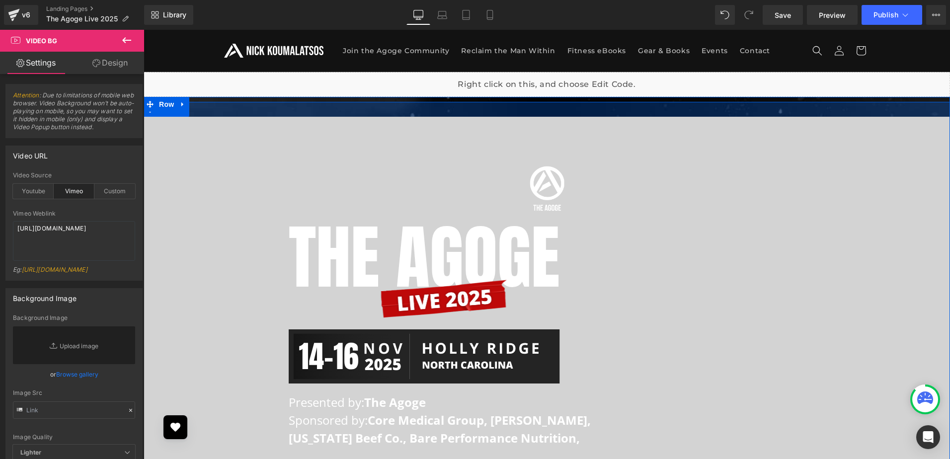
drag, startPoint x: 588, startPoint y: 110, endPoint x: 597, endPoint y: 99, distance: 13.8
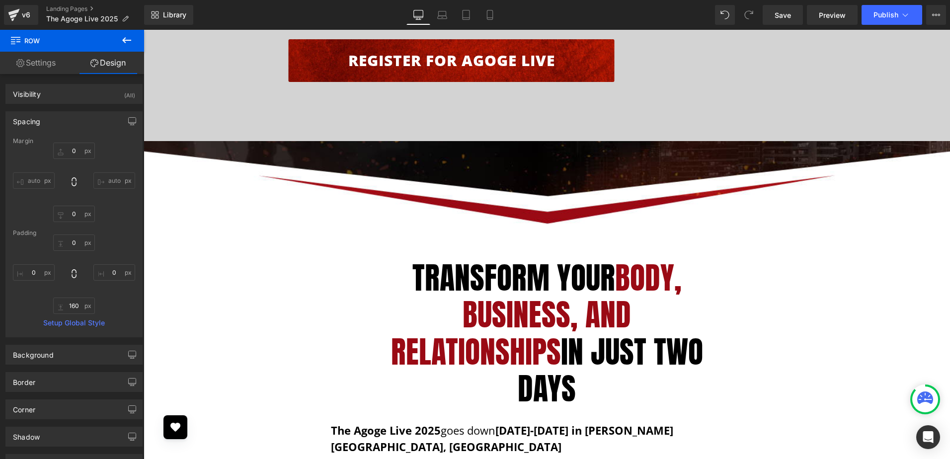
scroll to position [397, 0]
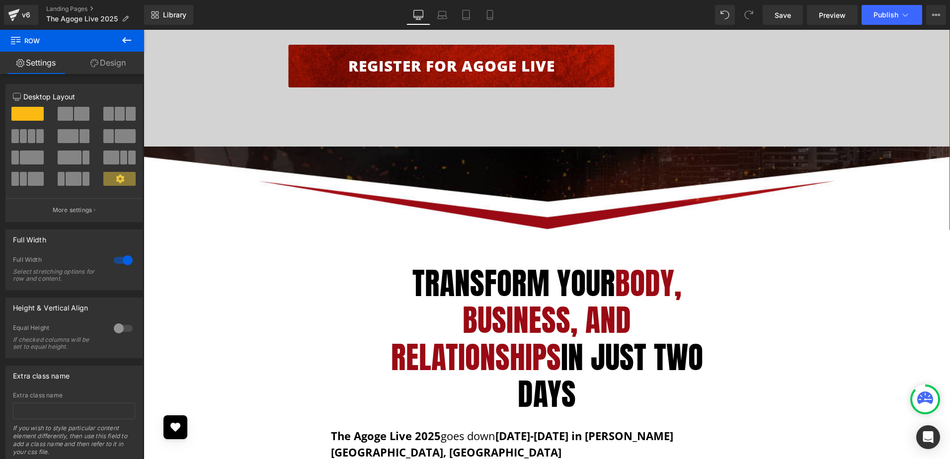
click at [115, 65] on link "Design" at bounding box center [108, 63] width 72 height 22
click at [0, 0] on div "Spacing" at bounding box center [0, 0] width 0 height 0
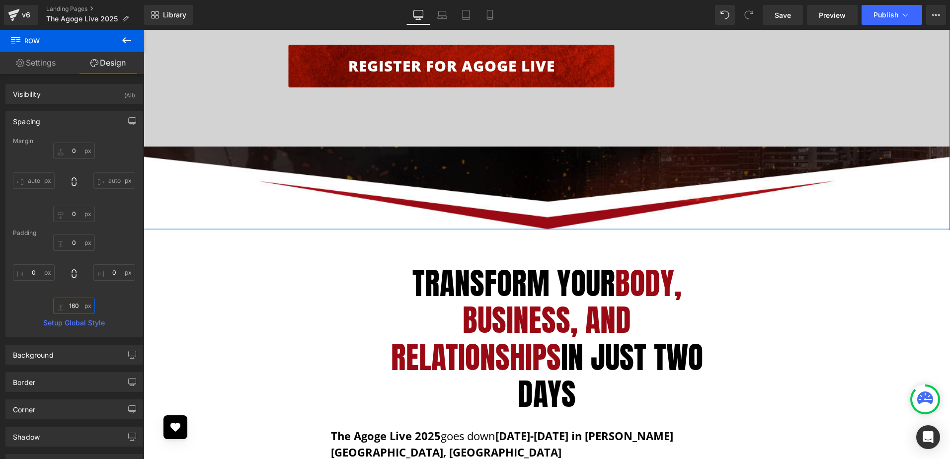
click at [73, 307] on input "text" at bounding box center [74, 306] width 42 height 16
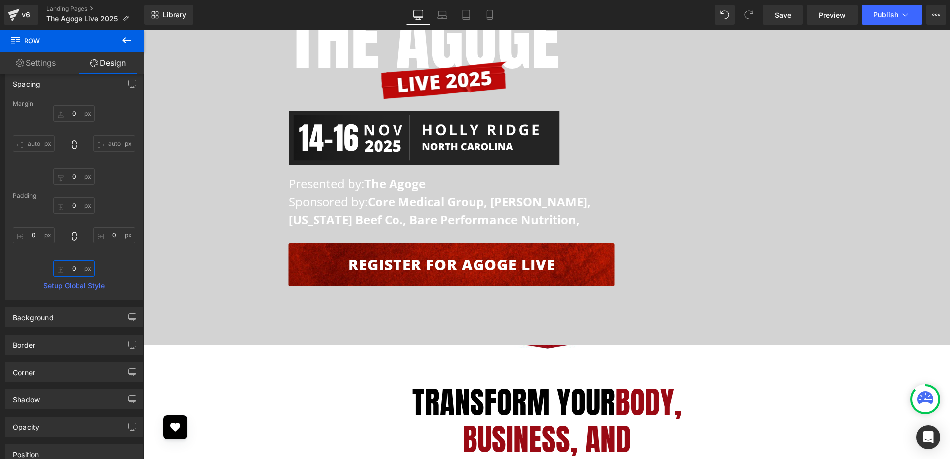
scroll to position [50, 0]
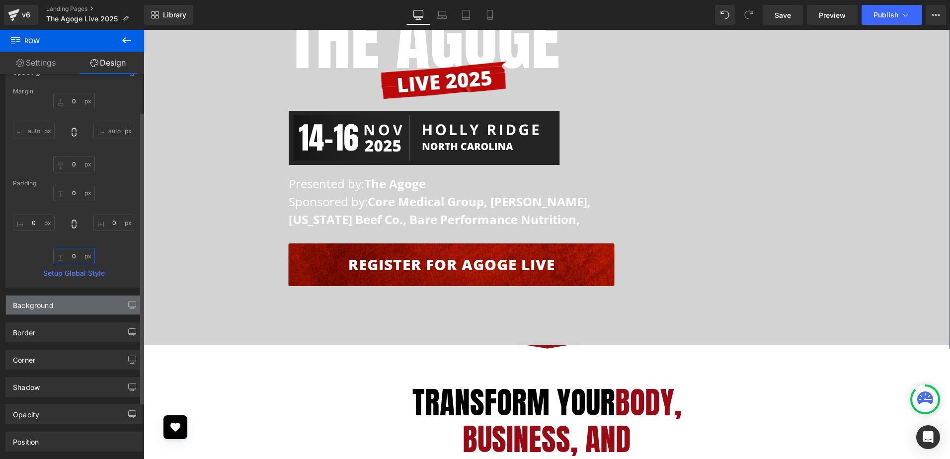
type input "0"
click at [89, 311] on div "Background" at bounding box center [74, 305] width 136 height 19
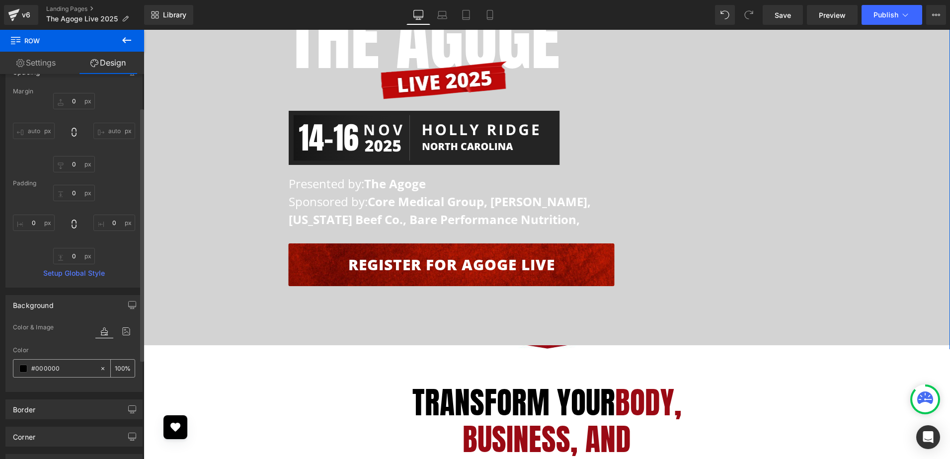
scroll to position [99, 0]
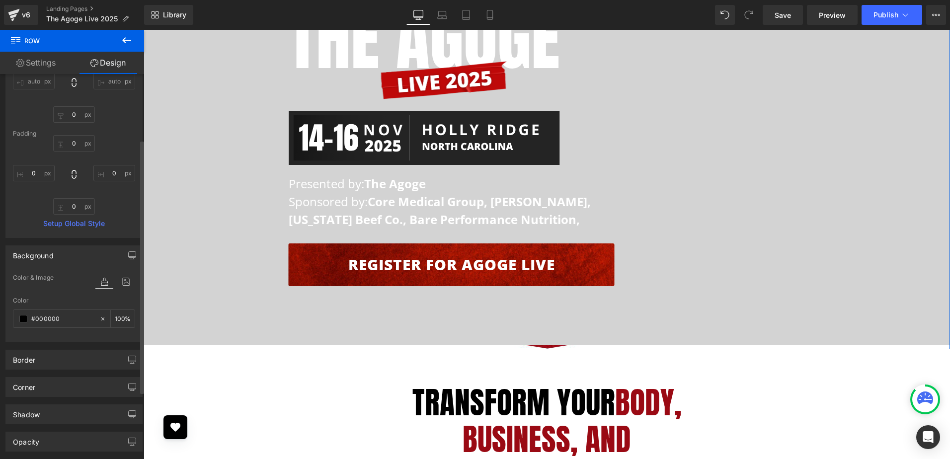
click at [117, 275] on div at bounding box center [115, 281] width 40 height 27
click at [118, 284] on icon at bounding box center [126, 281] width 18 height 13
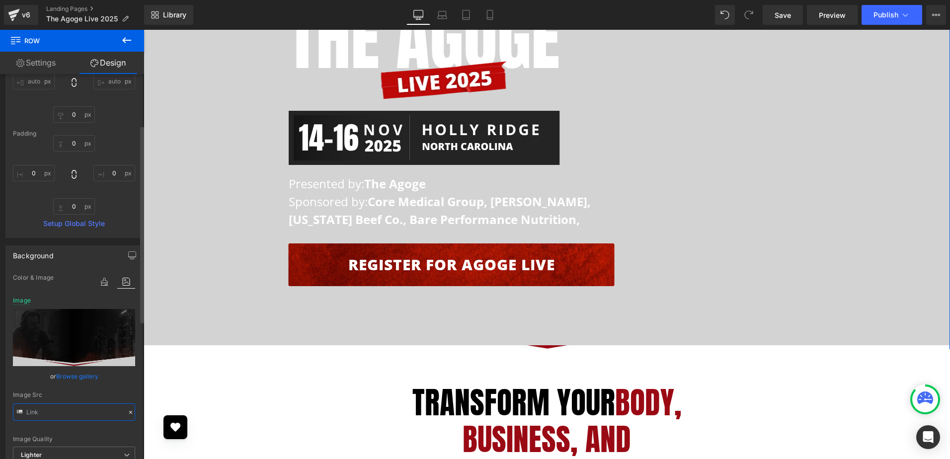
click at [71, 414] on input "text" at bounding box center [74, 411] width 122 height 17
type input "[URL][DOMAIN_NAME]"
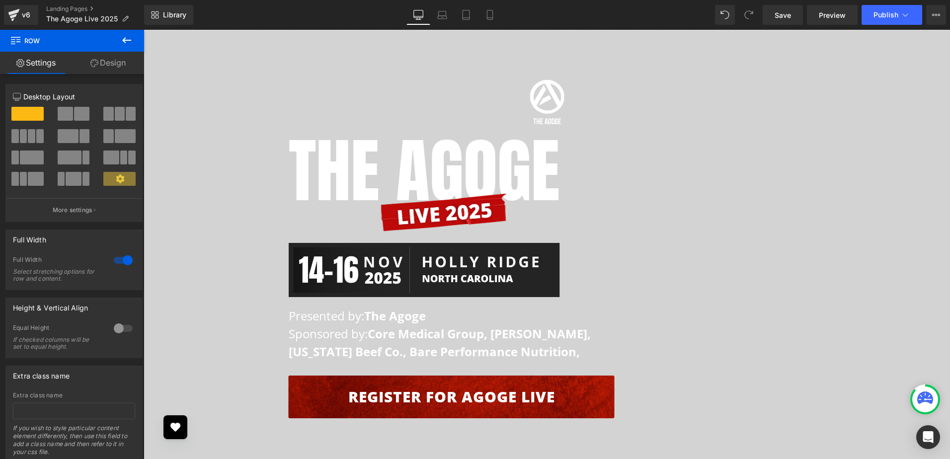
scroll to position [50, 0]
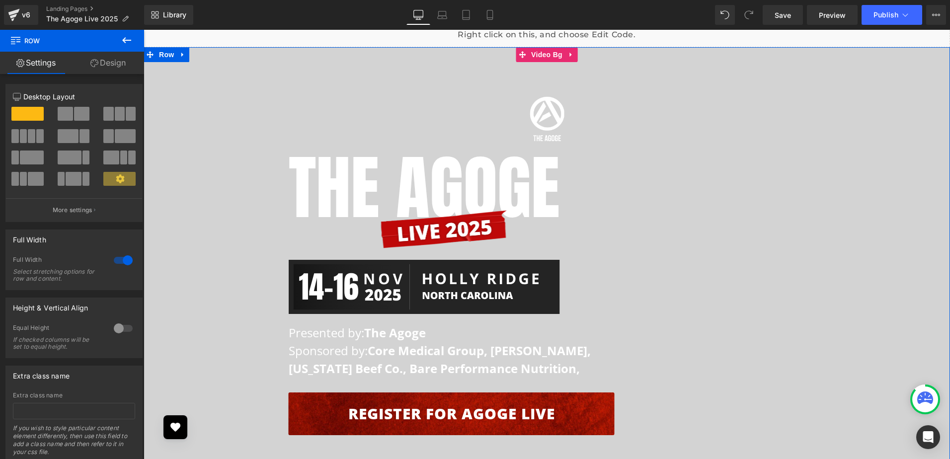
drag, startPoint x: 928, startPoint y: 229, endPoint x: 725, endPoint y: 151, distance: 218.3
click at [928, 229] on span "Image The AGOGE Heading Image Image Presented by: The Agoge Sponsored by: Core …" at bounding box center [547, 270] width 806 height 369
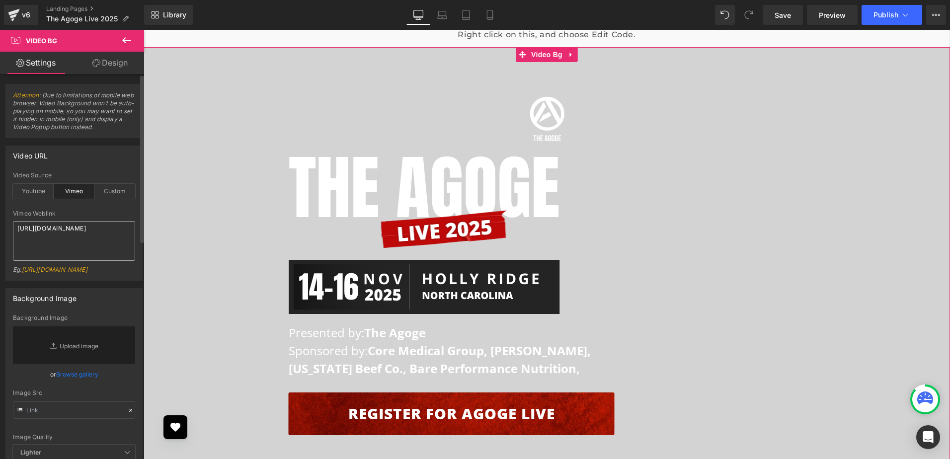
click at [61, 240] on textarea "[URL][DOMAIN_NAME]" at bounding box center [74, 241] width 122 height 40
click at [57, 249] on textarea "[URL][DOMAIN_NAME]" at bounding box center [74, 241] width 122 height 40
paste textarea "3647/3e0bdb3548"
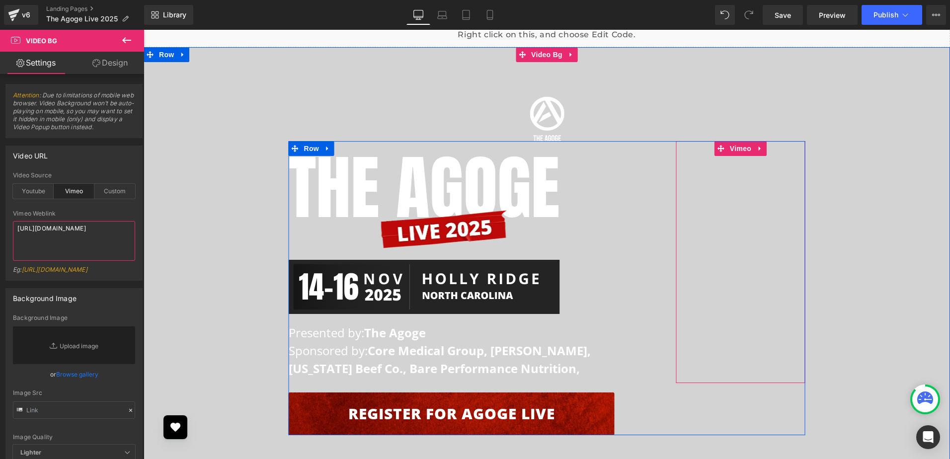
type textarea "[URL][DOMAIN_NAME]"
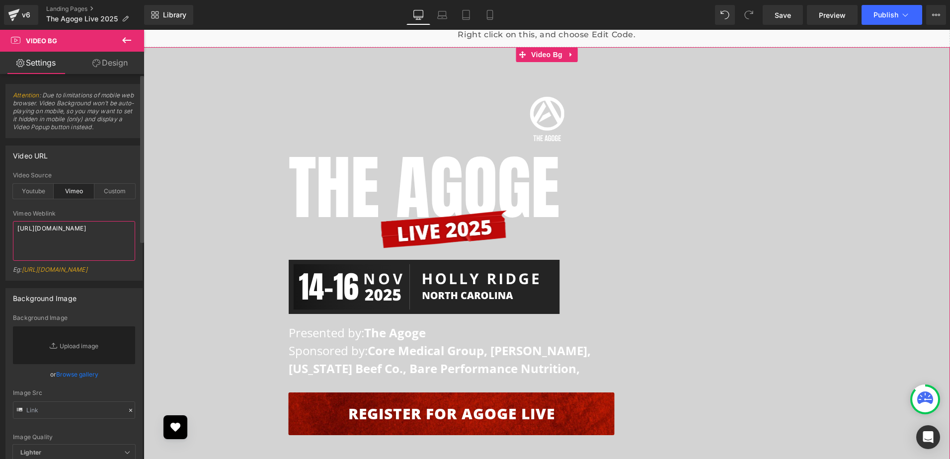
click at [102, 258] on textarea "[URL][DOMAIN_NAME]" at bounding box center [74, 241] width 122 height 40
click at [56, 244] on textarea "[URL][DOMAIN_NAME]" at bounding box center [74, 241] width 122 height 40
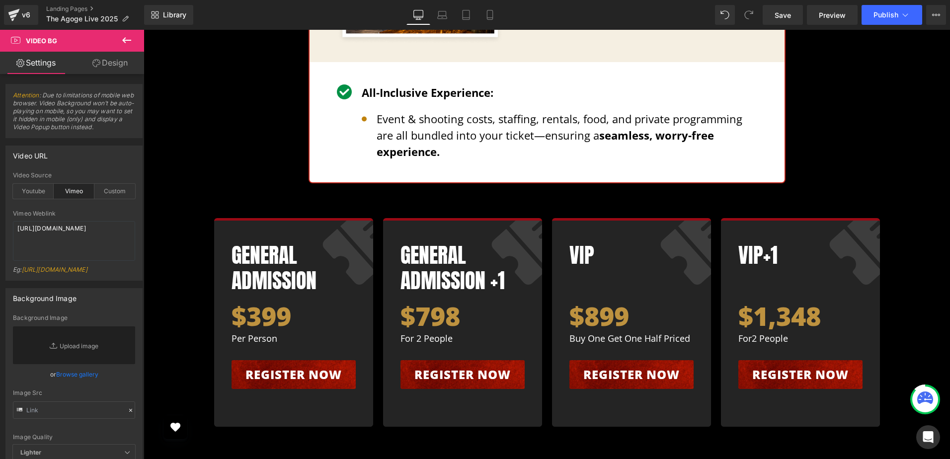
scroll to position [4073, 0]
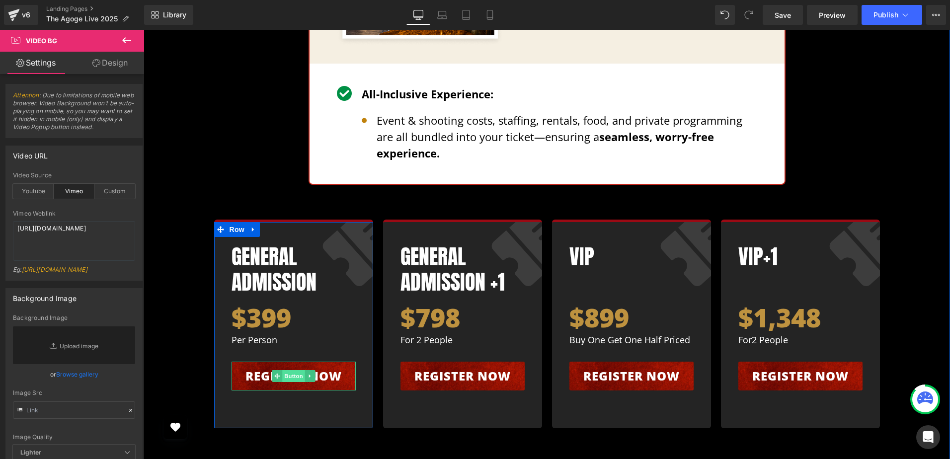
click at [282, 370] on span "Button" at bounding box center [293, 376] width 23 height 12
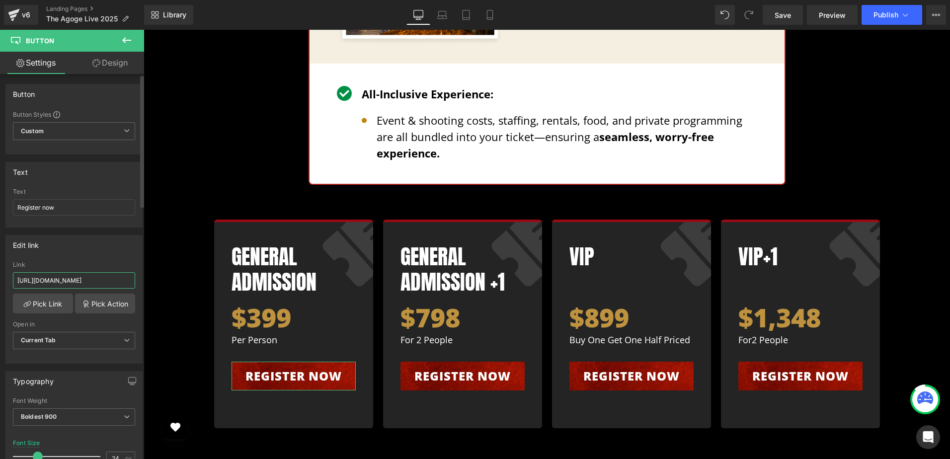
click at [51, 281] on input "[URL][DOMAIN_NAME]" at bounding box center [74, 280] width 122 height 16
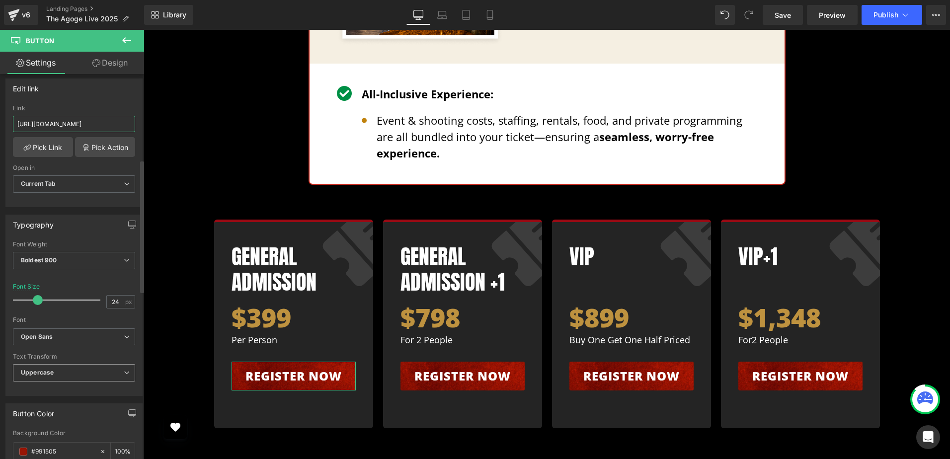
scroll to position [50, 0]
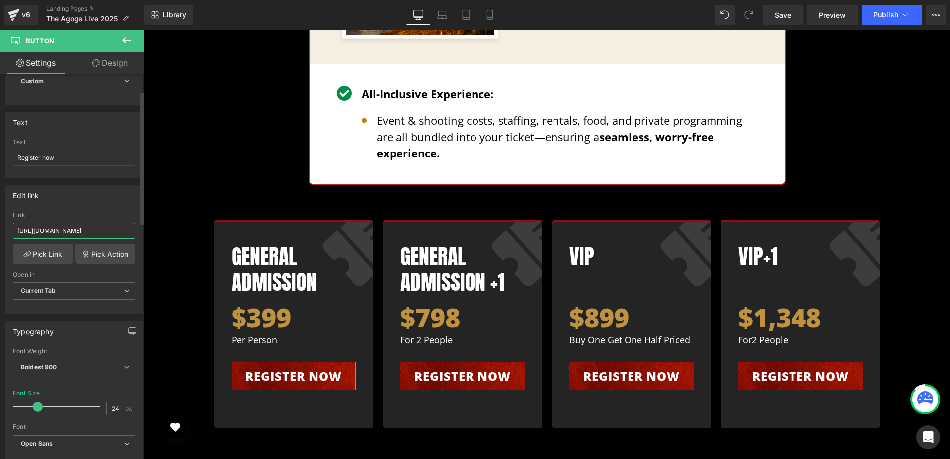
click at [84, 231] on input "[URL][DOMAIN_NAME]" at bounding box center [74, 231] width 122 height 16
paste input "[URL][DOMAIN_NAME]"
type input "[URL][DOMAIN_NAME]"
click at [81, 194] on div "Edit link" at bounding box center [74, 195] width 136 height 19
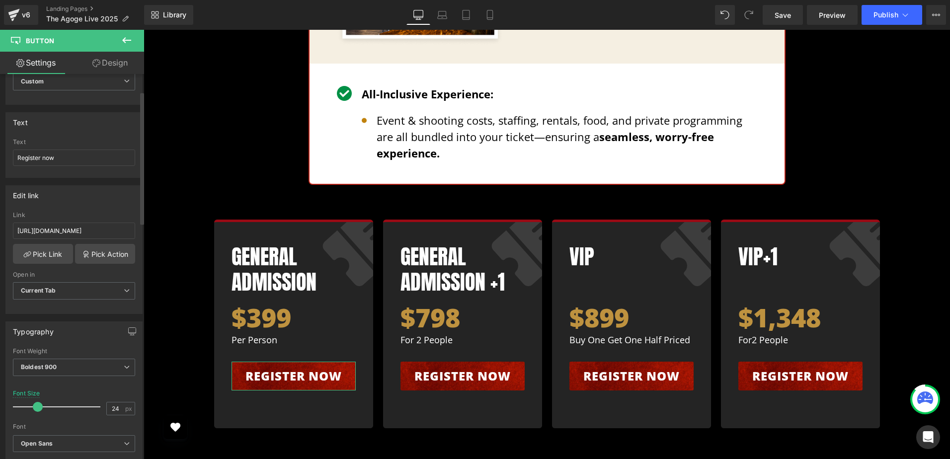
scroll to position [0, 0]
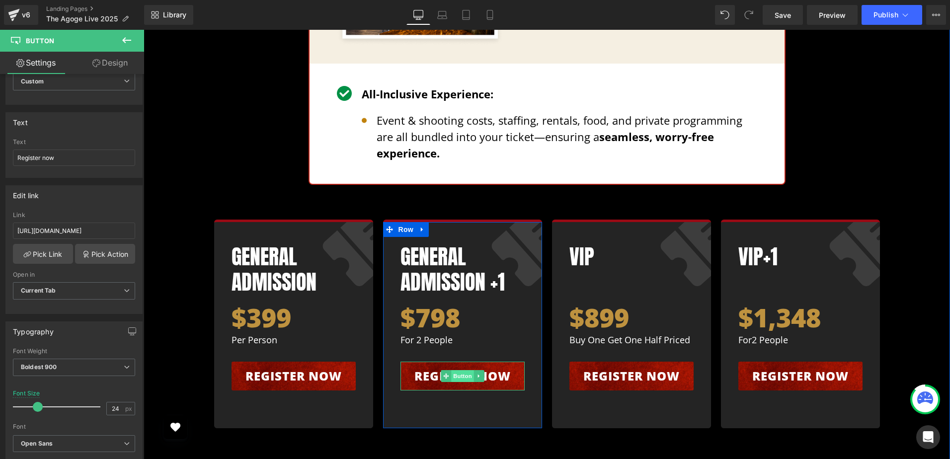
click at [462, 370] on span "Button" at bounding box center [462, 376] width 23 height 12
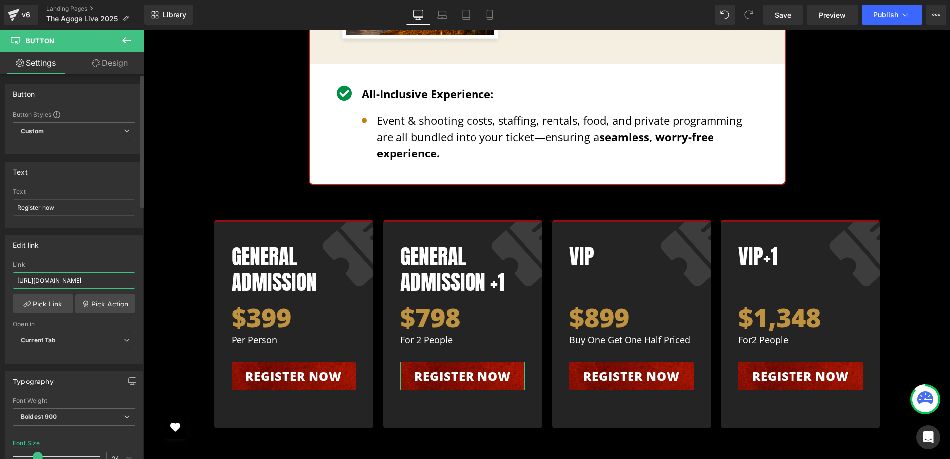
scroll to position [0, 132]
drag, startPoint x: 76, startPoint y: 278, endPoint x: 129, endPoint y: 278, distance: 52.7
click at [129, 278] on input "[URL][DOMAIN_NAME]" at bounding box center [74, 280] width 122 height 16
paste input "-[URL]"
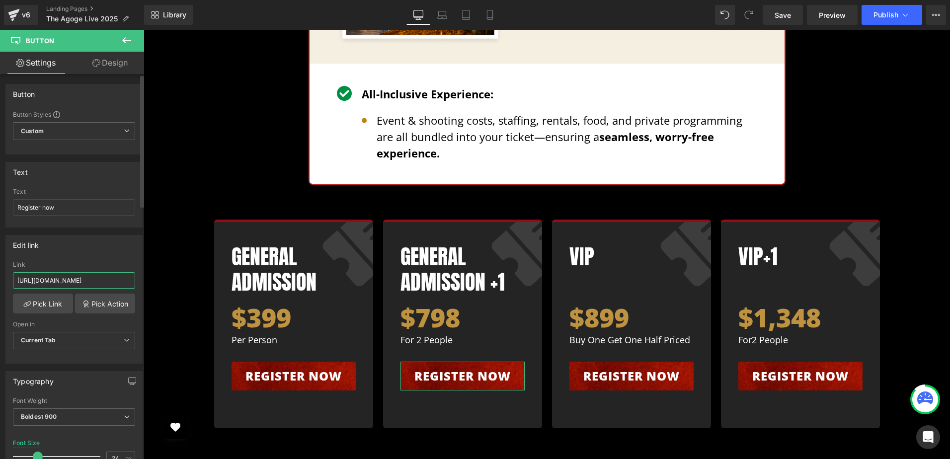
type input "[URL][DOMAIN_NAME]"
click at [99, 255] on div "Edit link [URL][DOMAIN_NAME] Link [URL][DOMAIN_NAME] Pick Link Pick Action Curr…" at bounding box center [73, 299] width 137 height 129
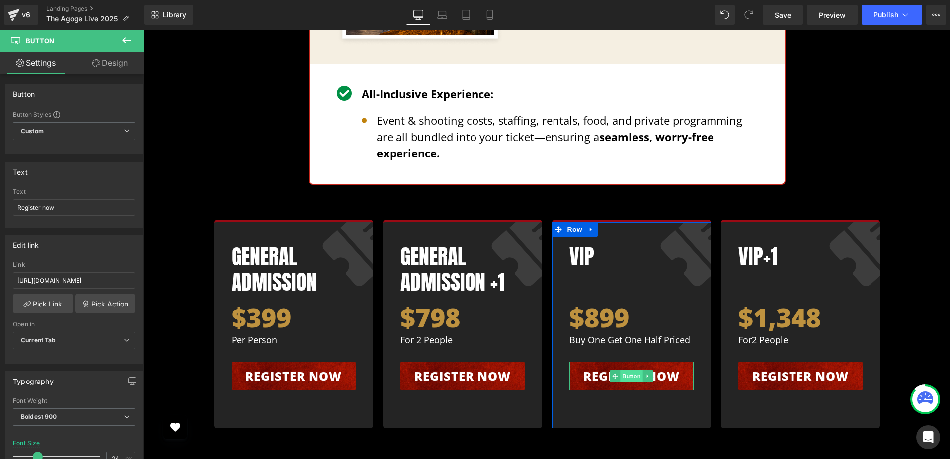
click at [620, 370] on span "Button" at bounding box center [631, 376] width 23 height 12
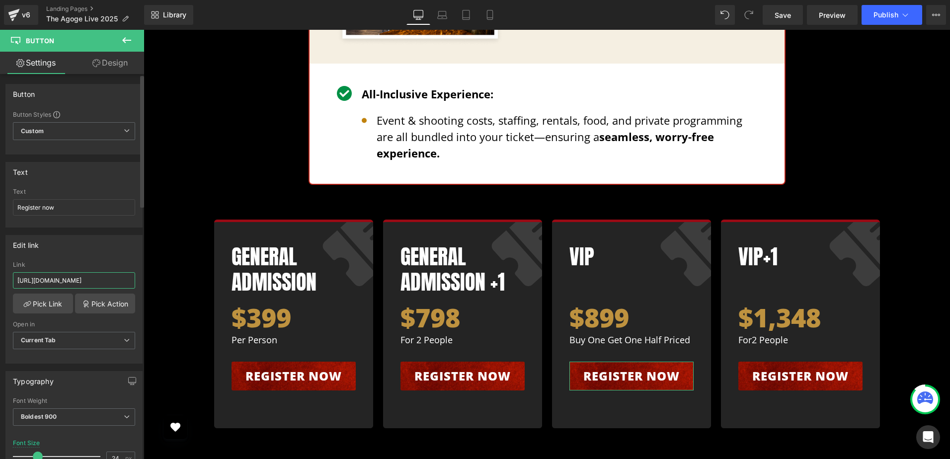
click at [90, 279] on input "[URL][DOMAIN_NAME]" at bounding box center [74, 280] width 122 height 16
paste input "-[URL]"
type input "[URL][DOMAIN_NAME]"
click at [91, 253] on div "Edit link" at bounding box center [74, 244] width 136 height 19
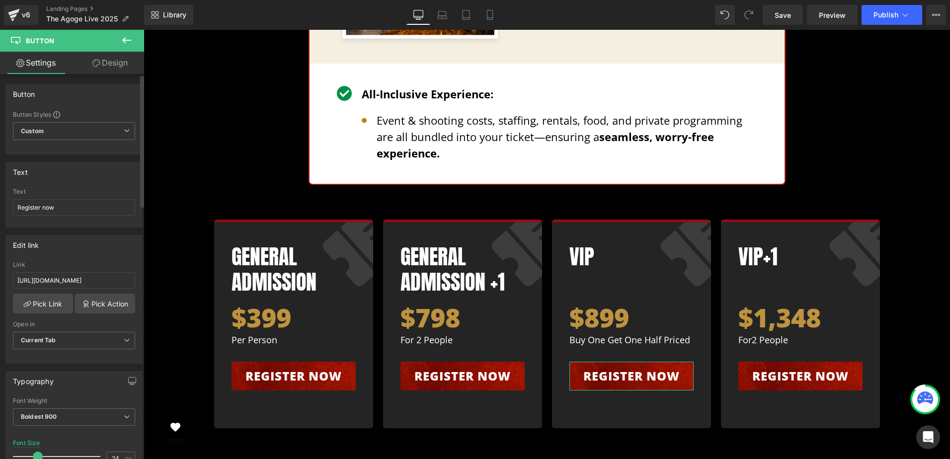
scroll to position [0, 0]
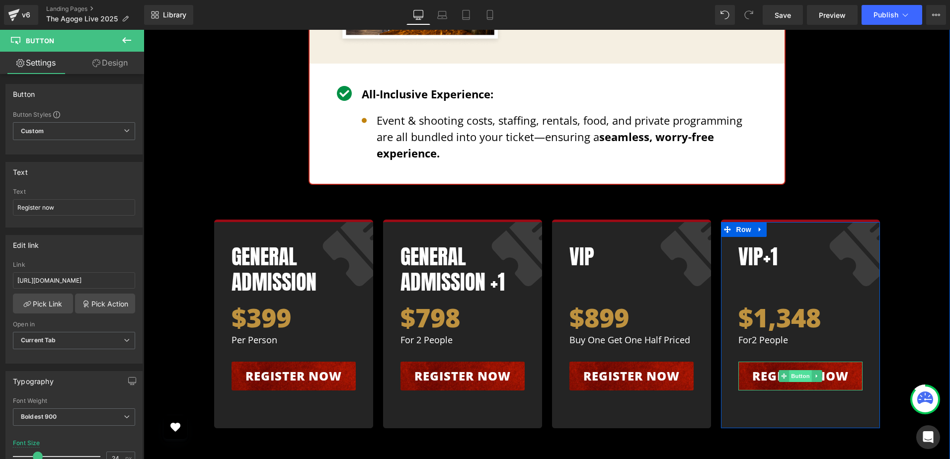
click at [790, 370] on span "Button" at bounding box center [800, 376] width 23 height 12
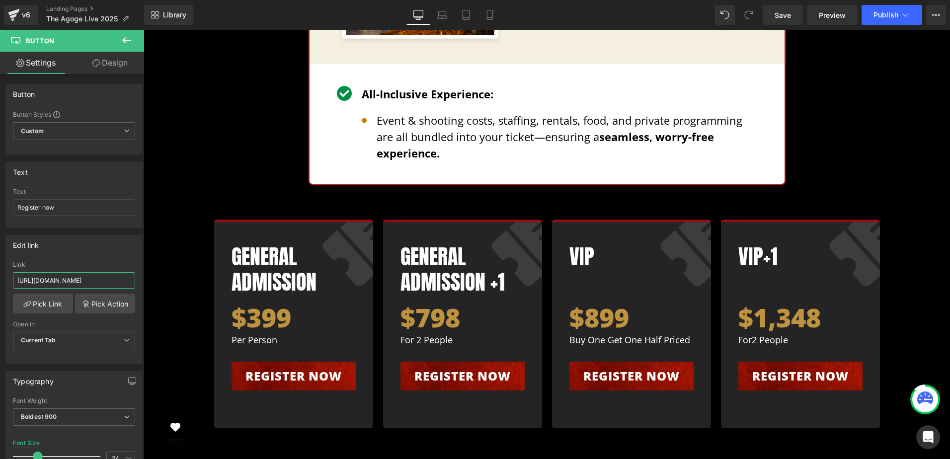
scroll to position [0, 132]
drag, startPoint x: 238, startPoint y: 309, endPoint x: 147, endPoint y: 276, distance: 97.1
paste input "-[URL]"
type input "[URL][DOMAIN_NAME]"
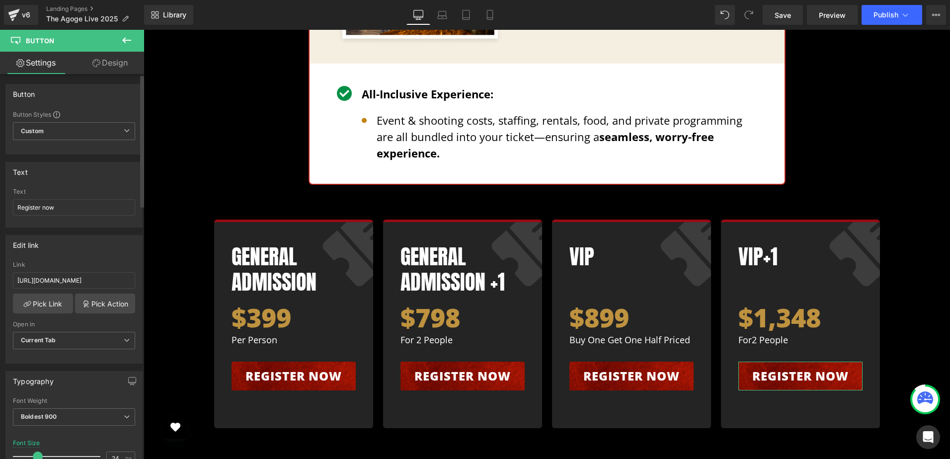
click at [106, 261] on div "Edit link [URL][DOMAIN_NAME] Link [URL][DOMAIN_NAME] Pick Link Pick Action Curr…" at bounding box center [73, 299] width 137 height 129
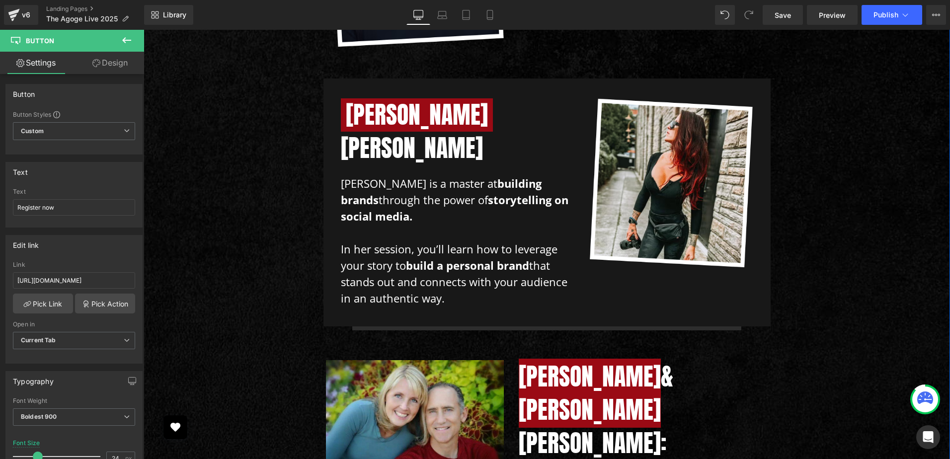
scroll to position [5365, 0]
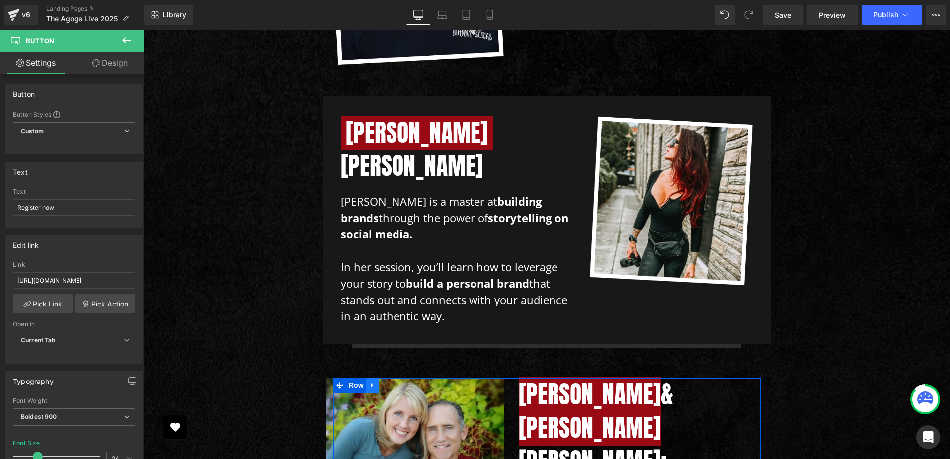
click at [371, 383] on icon at bounding box center [372, 385] width 2 height 4
click at [383, 382] on icon at bounding box center [385, 385] width 7 height 7
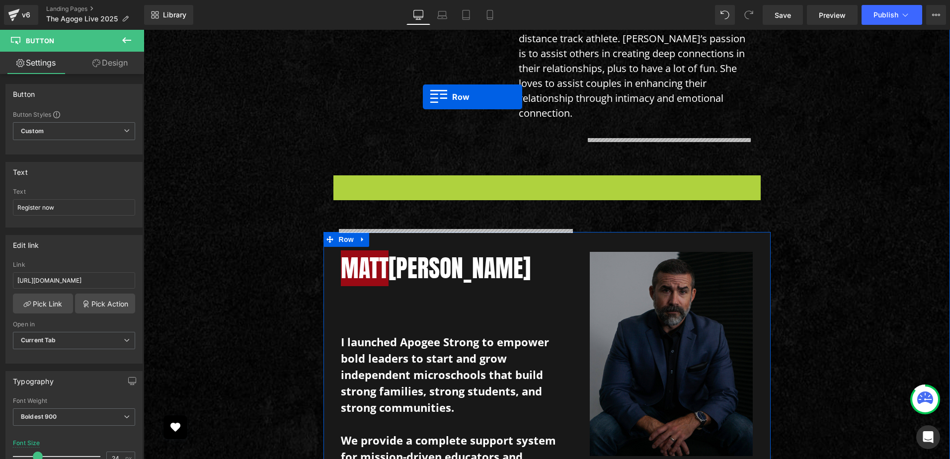
scroll to position [5940, 0]
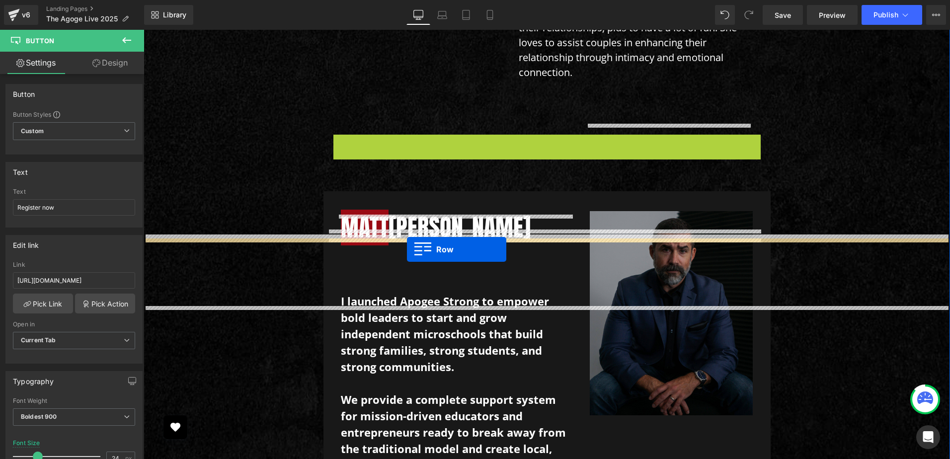
drag, startPoint x: 360, startPoint y: 76, endPoint x: 407, endPoint y: 249, distance: 180.2
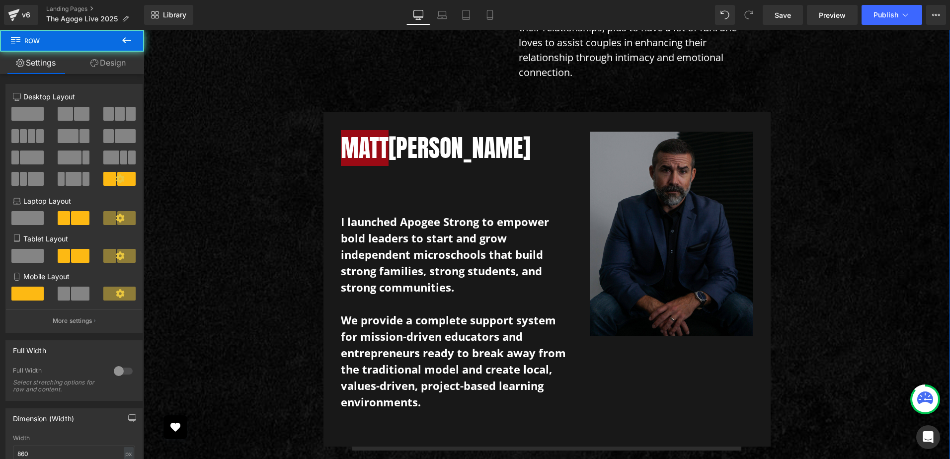
scroll to position [5861, 0]
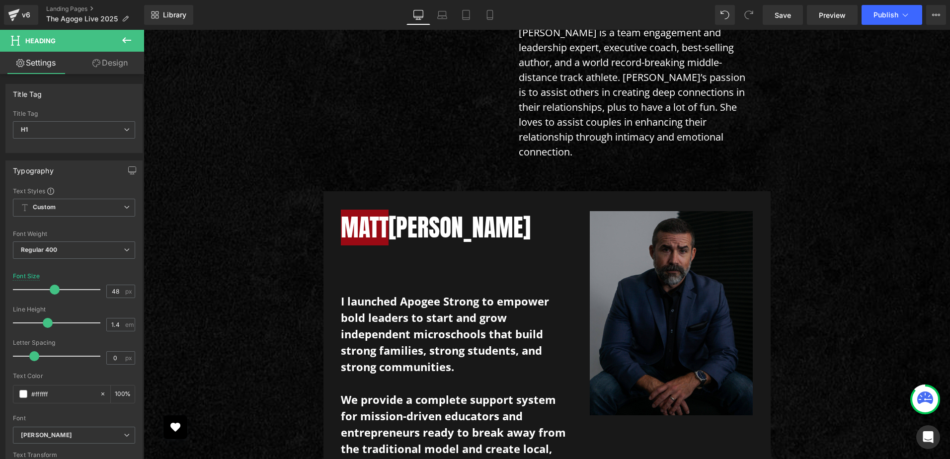
paste div
drag, startPoint x: 792, startPoint y: 343, endPoint x: 937, endPoint y: 363, distance: 145.9
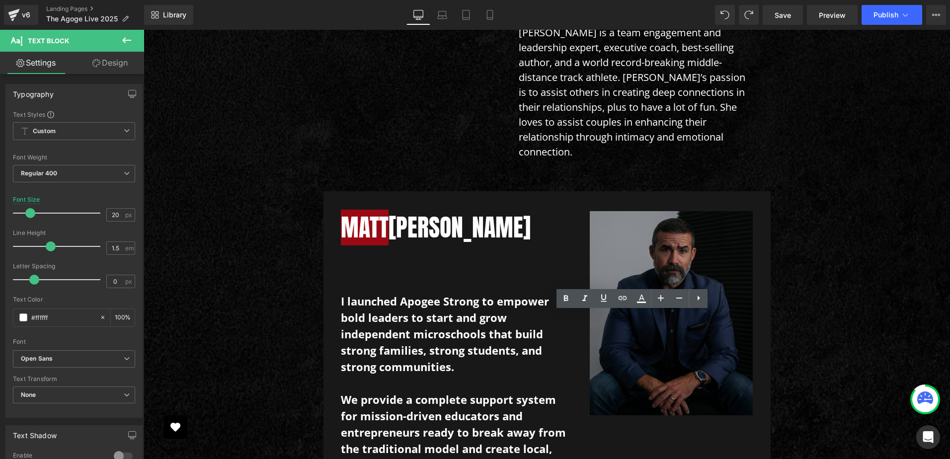
paste div
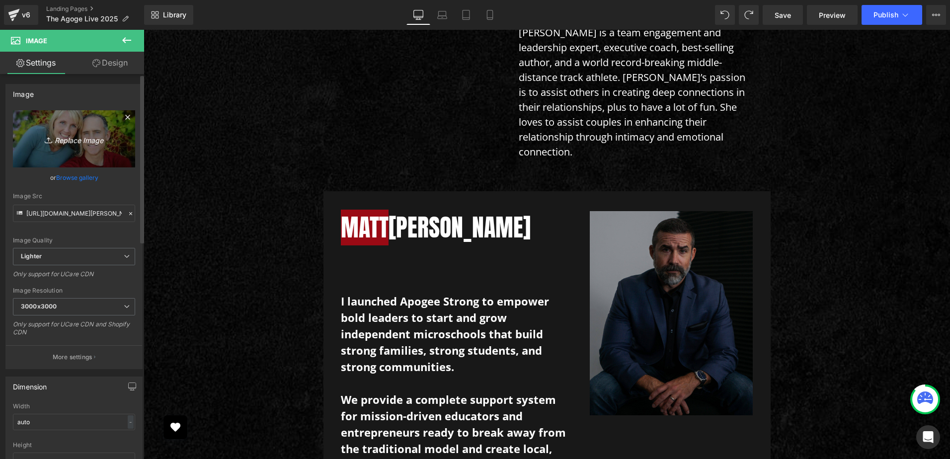
click at [78, 139] on icon "Replace Image" at bounding box center [73, 139] width 79 height 12
type input "C:\fakepath\[DATE] 23_31_04-HAPPY MAMMOTH - Figma.png"
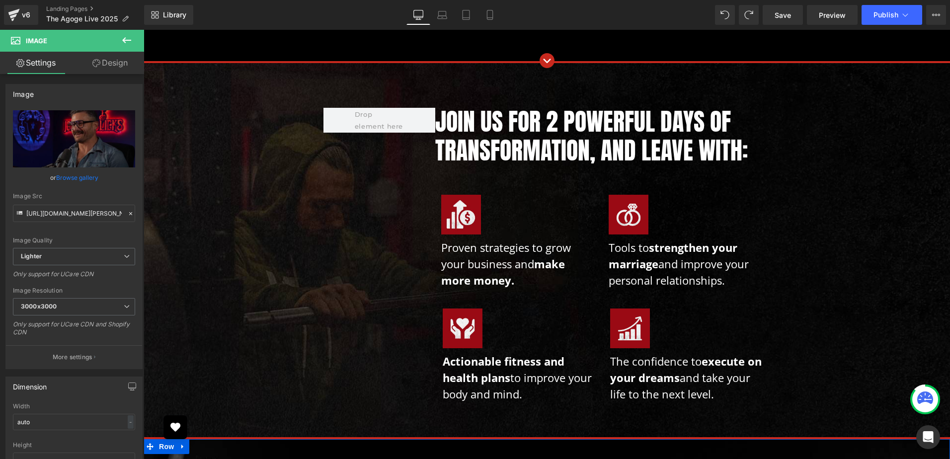
scroll to position [10729, 0]
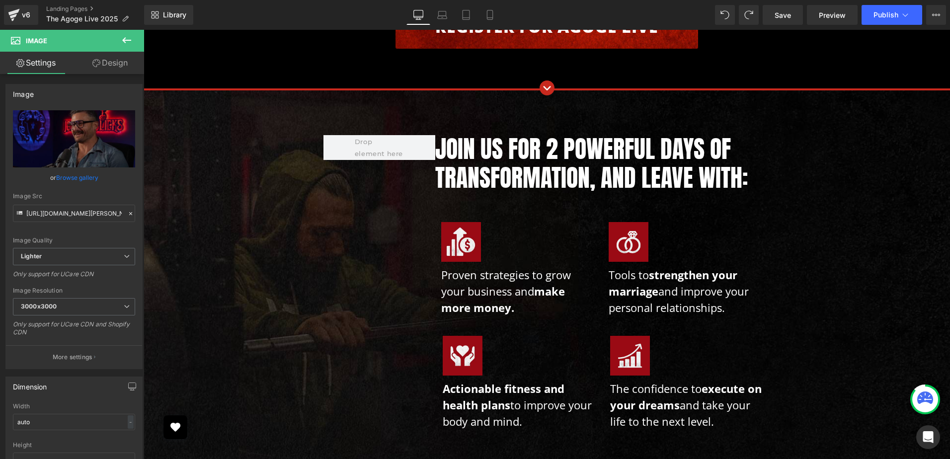
drag, startPoint x: 163, startPoint y: 137, endPoint x: 149, endPoint y: 247, distance: 111.2
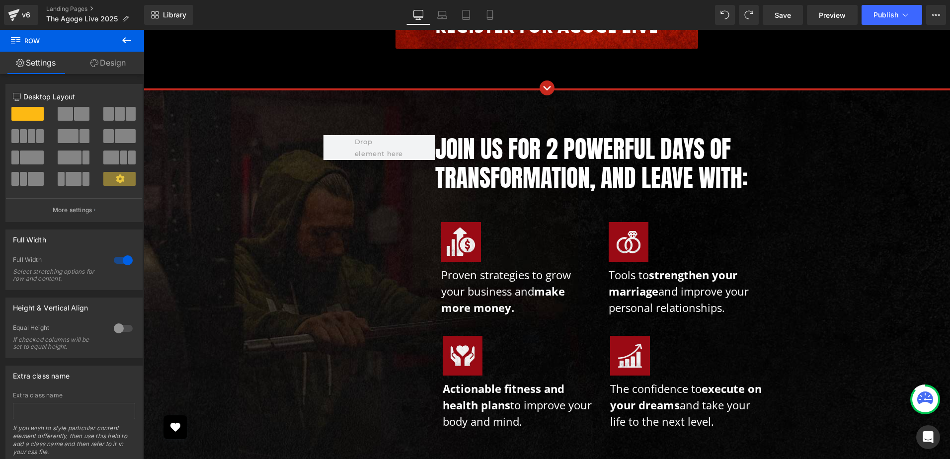
drag, startPoint x: 214, startPoint y: 126, endPoint x: 180, endPoint y: 168, distance: 53.7
click at [239, 90] on div "Image JOIN US FOR 2 POWERFUL DAYS OF TRANSFORMATION, AND LEAVE WITH: Heading Im…" at bounding box center [547, 264] width 806 height 349
click at [115, 66] on link "Design" at bounding box center [108, 63] width 72 height 22
click at [0, 0] on div "Background" at bounding box center [0, 0] width 0 height 0
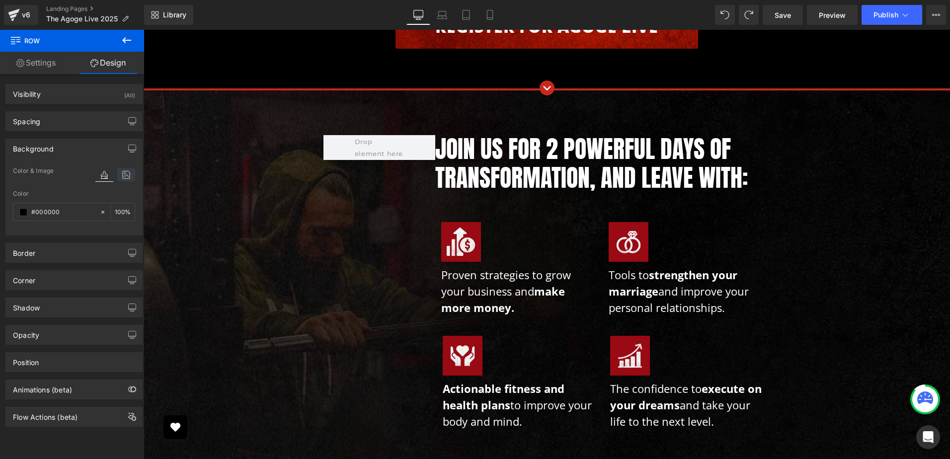
click at [125, 174] on icon at bounding box center [126, 174] width 18 height 13
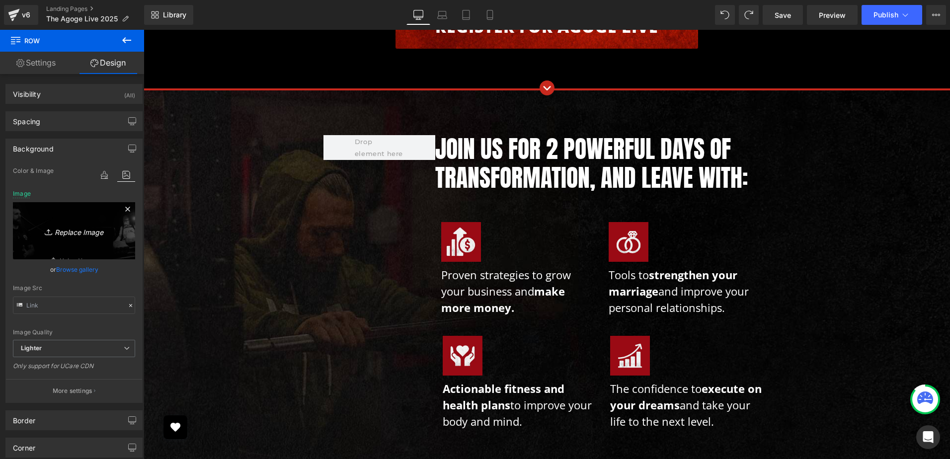
click at [81, 229] on icon "Replace Image" at bounding box center [73, 231] width 79 height 12
type input "C:\fakepath\Mask group.jpg"
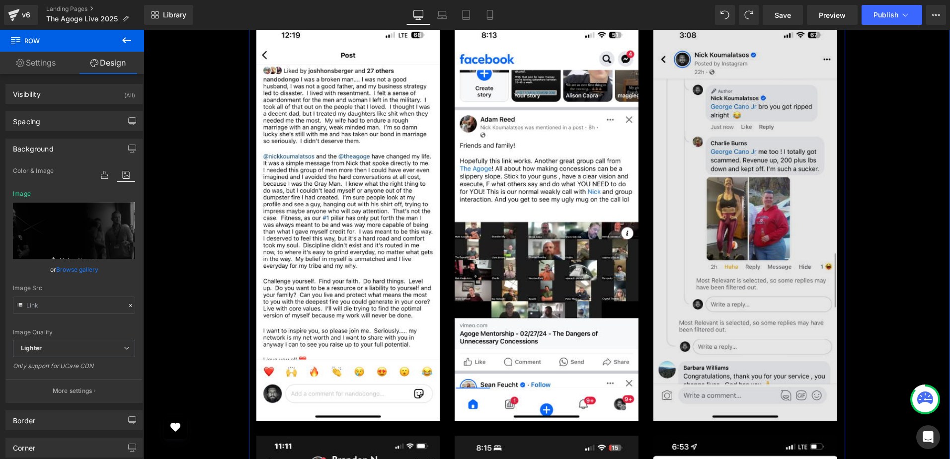
scroll to position [9685, 0]
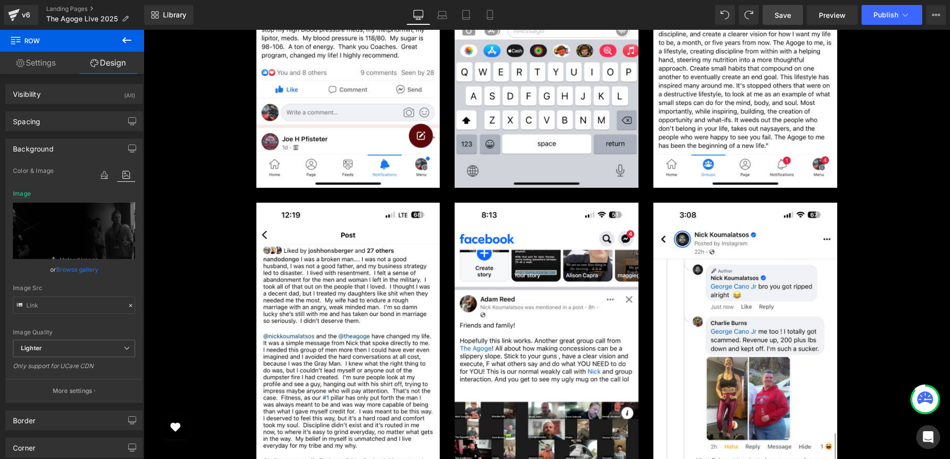
click at [782, 12] on span "Save" at bounding box center [782, 15] width 16 height 10
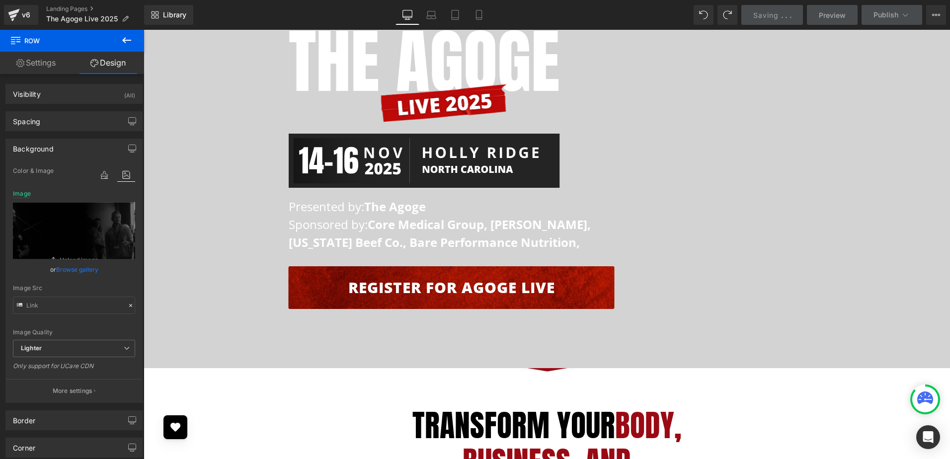
scroll to position [0, 0]
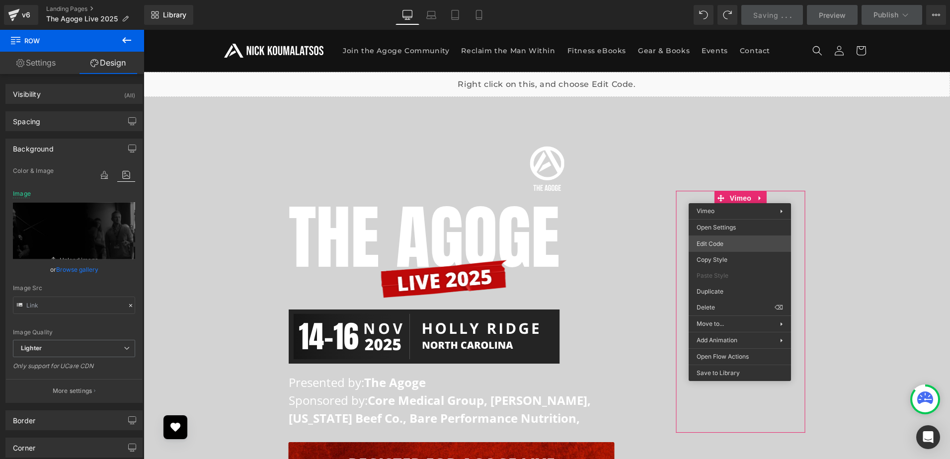
click at [735, 0] on div "Row You are previewing how the will restyle your page. You can not edit Element…" at bounding box center [475, 0] width 950 height 0
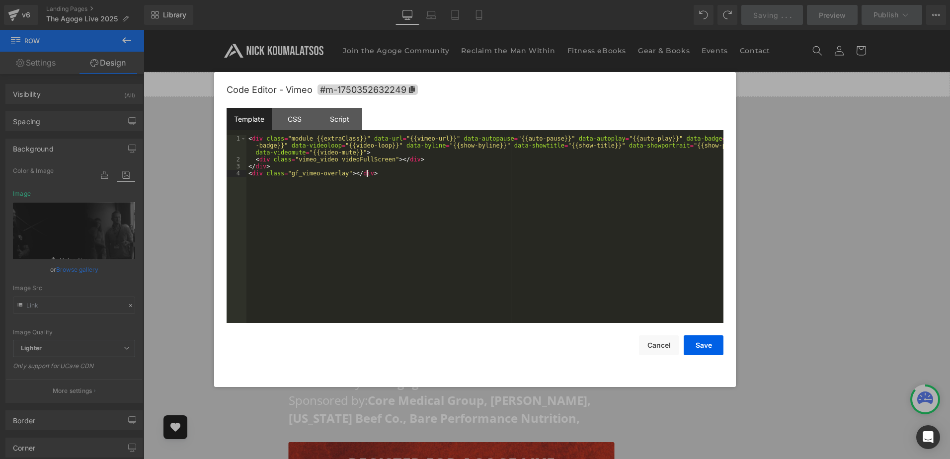
click at [577, 214] on div "< div class = "module {{extraClass}}" data-url = "{{vimeo-url}}" data-autopause…" at bounding box center [484, 243] width 477 height 216
click at [655, 351] on button "Cancel" at bounding box center [659, 345] width 40 height 20
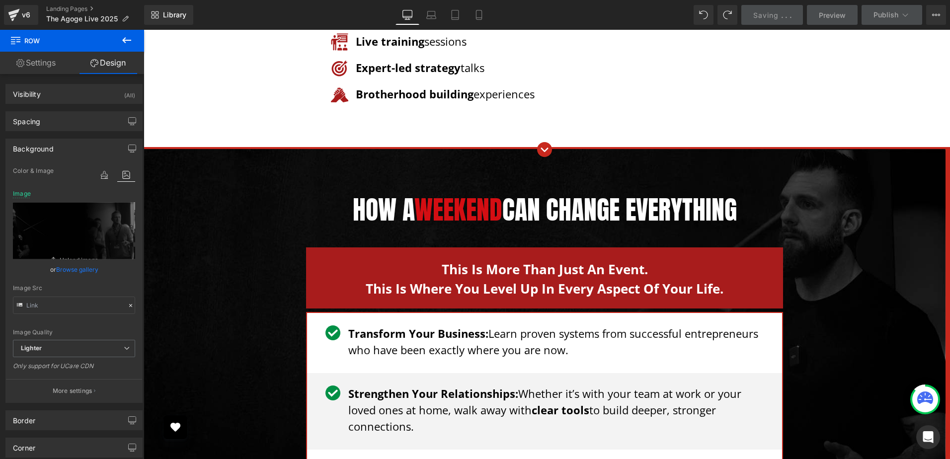
scroll to position [944, 0]
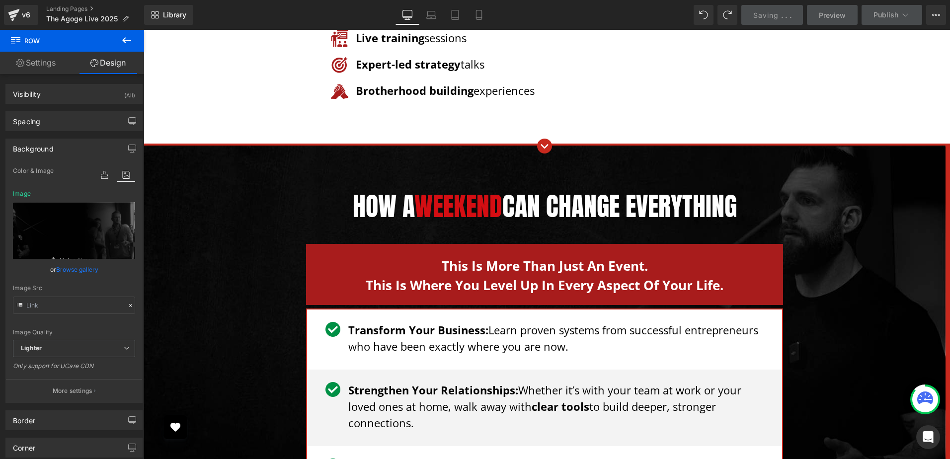
click at [641, 18] on div "Library Desktop Desktop Laptop Tablet Mobile Saving . . . Preview Publish Sched…" at bounding box center [547, 15] width 806 height 20
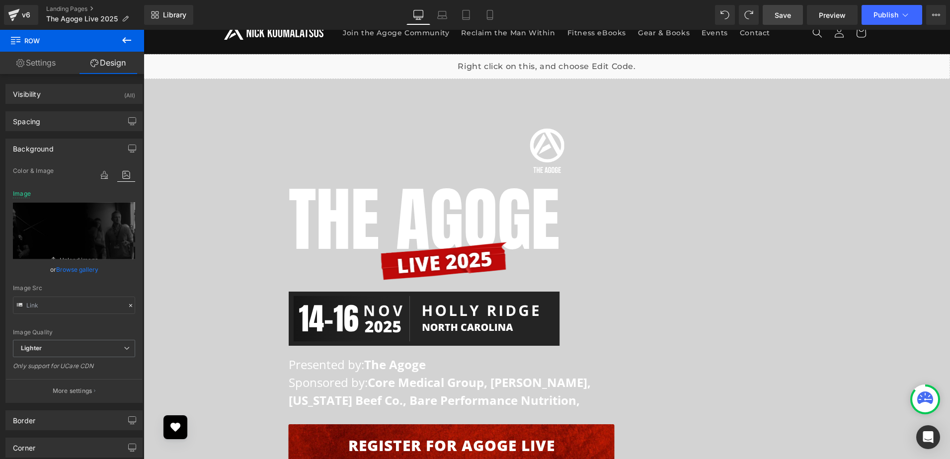
scroll to position [0, 0]
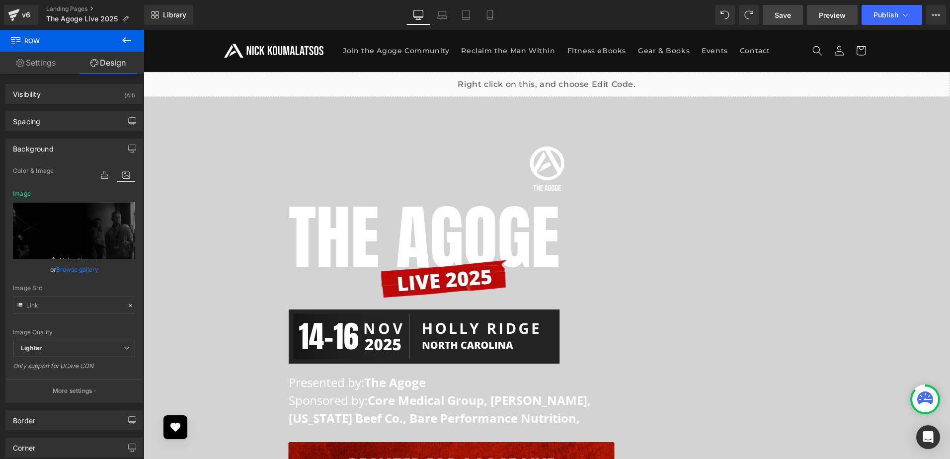
click at [821, 17] on span "Preview" at bounding box center [832, 15] width 27 height 10
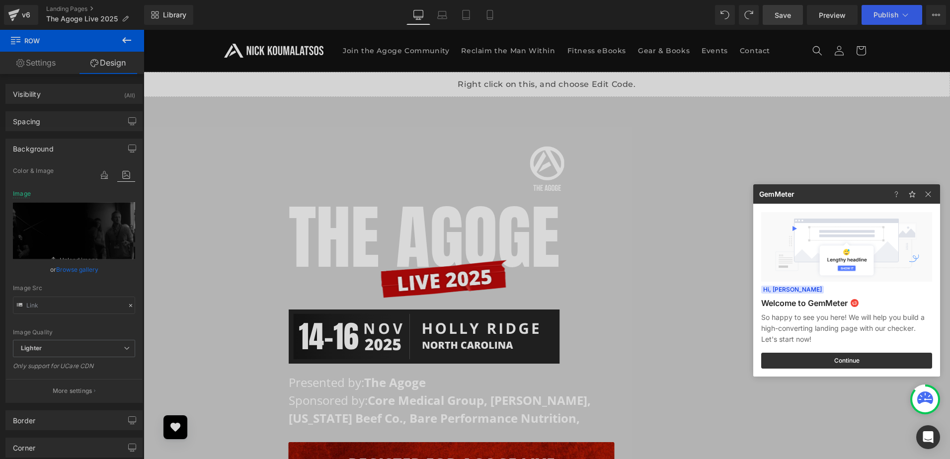
click at [620, 16] on div at bounding box center [475, 229] width 950 height 459
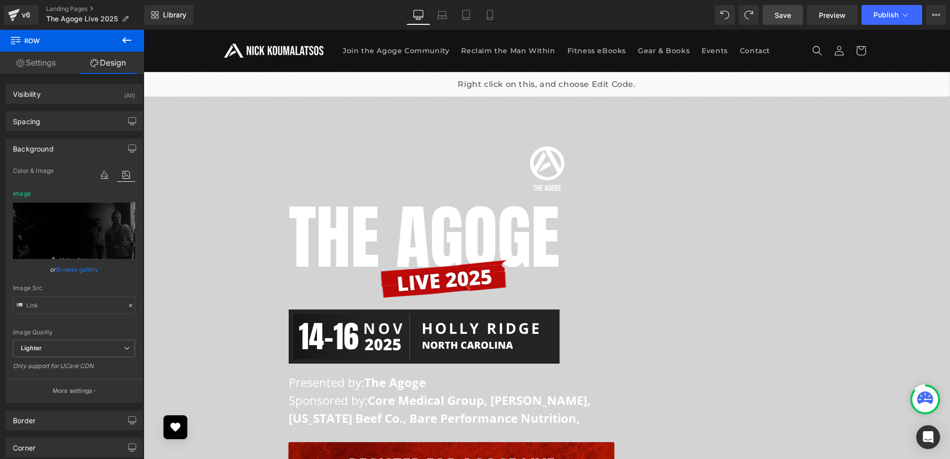
click at [245, 14] on div "Library Desktop Desktop Laptop Tablet Mobile Save Preview Publish Scheduled Vie…" at bounding box center [547, 15] width 806 height 20
click at [352, 11] on div "Library Desktop Desktop Laptop Tablet Mobile Save Preview Publish Scheduled Vie…" at bounding box center [547, 15] width 806 height 20
click at [938, 22] on button "View Live Page View with current Template Save Template to Library Schedule Pub…" at bounding box center [936, 15] width 20 height 20
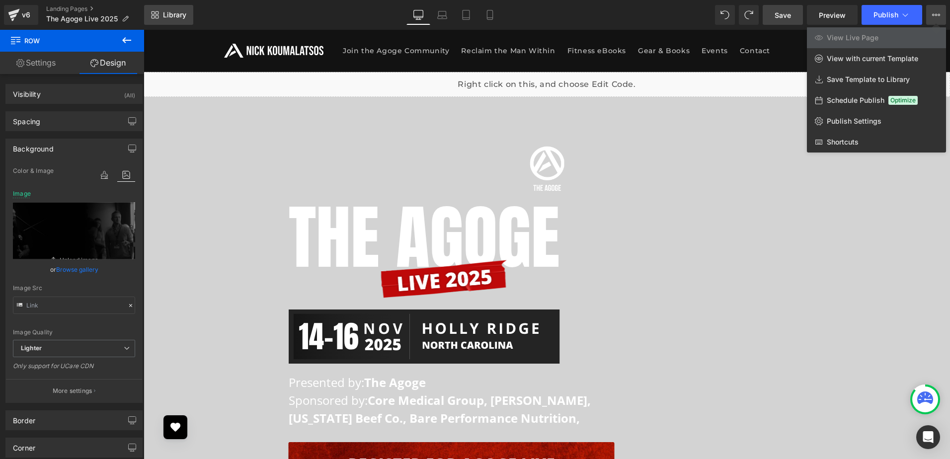
click at [172, 13] on span "Library" at bounding box center [174, 14] width 23 height 9
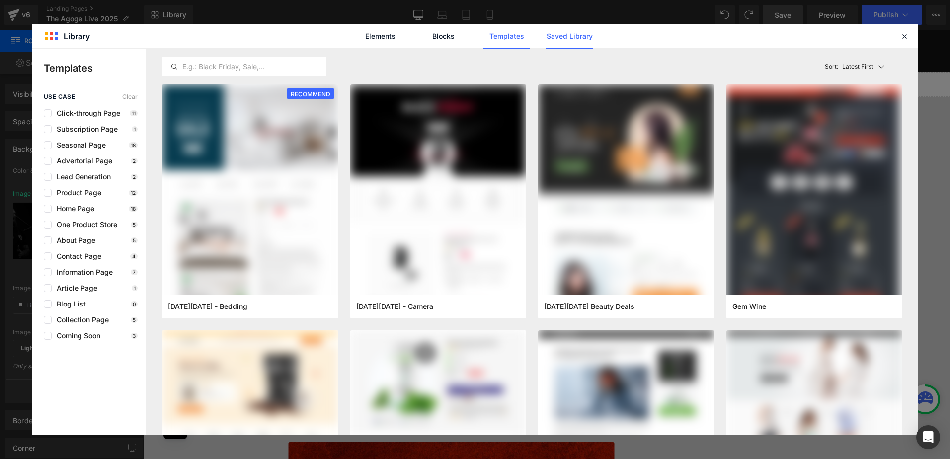
click at [586, 36] on link "Saved Library" at bounding box center [569, 36] width 47 height 25
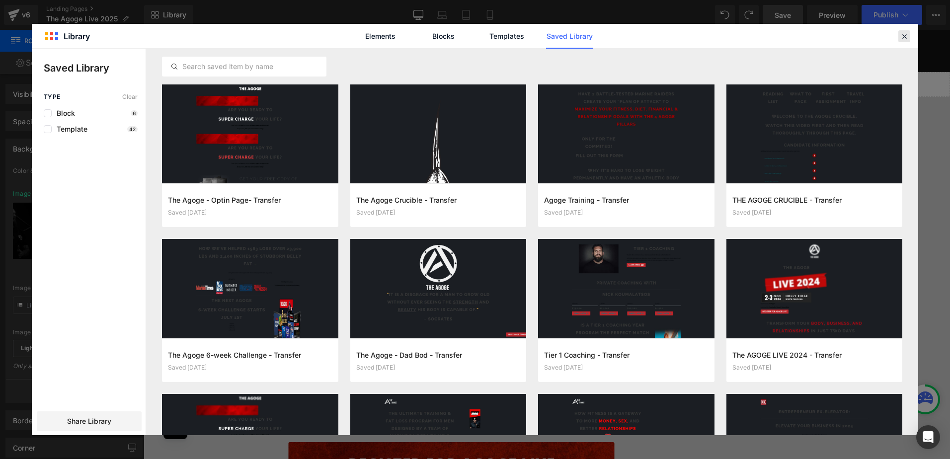
click at [902, 32] on icon at bounding box center [904, 36] width 9 height 9
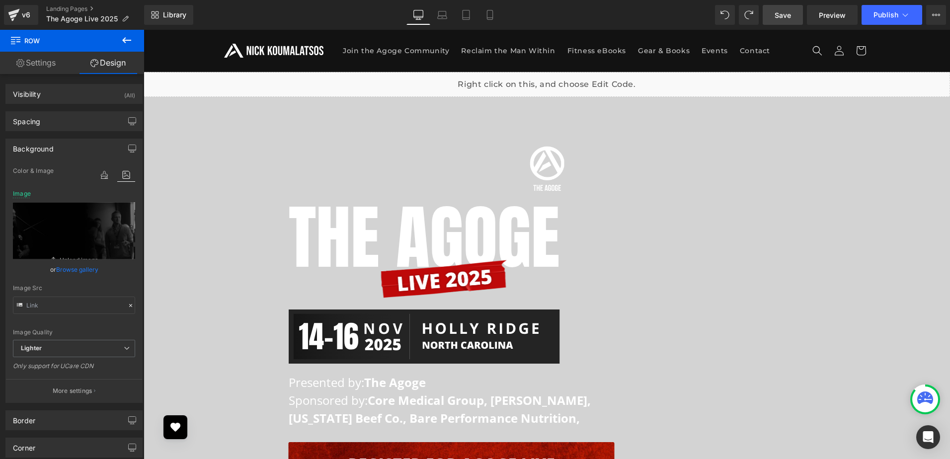
click at [629, 24] on div "Library Desktop Desktop Laptop Tablet Mobile Save Preview Publish Scheduled Vie…" at bounding box center [547, 15] width 806 height 20
